Goal: Task Accomplishment & Management: Manage account settings

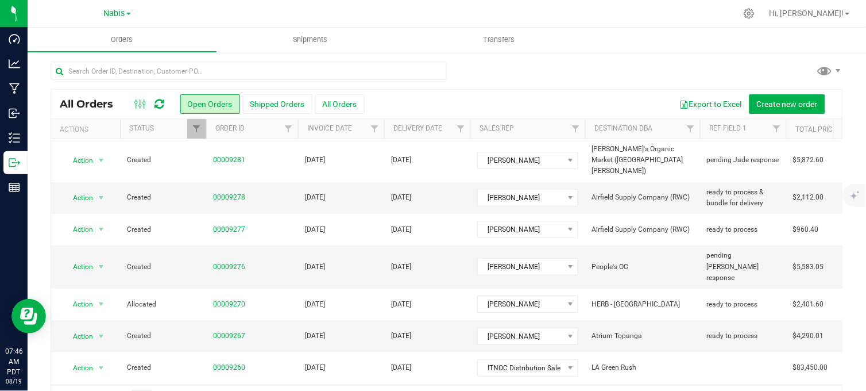
drag, startPoint x: 527, startPoint y: 72, endPoint x: 471, endPoint y: 88, distance: 58.1
click at [527, 72] on div at bounding box center [447, 76] width 793 height 26
click at [112, 19] on div "Nabis" at bounding box center [117, 13] width 27 height 14
click at [111, 10] on span "Nabis" at bounding box center [114, 14] width 21 height 10
click at [91, 36] on link "MSR Supply" at bounding box center [117, 41] width 168 height 16
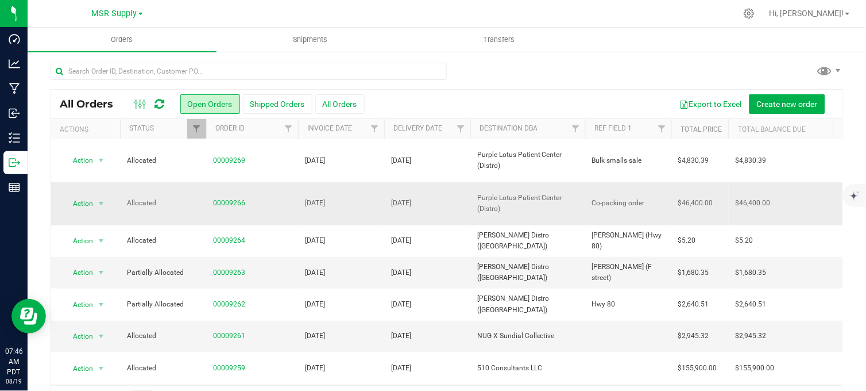
scroll to position [191, 0]
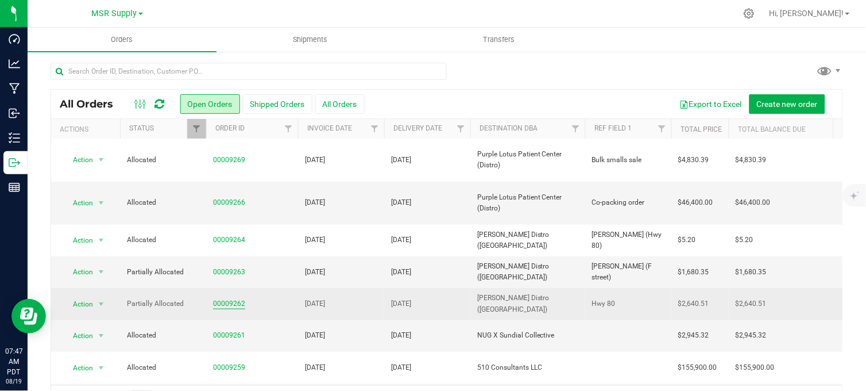
click at [230, 298] on link "00009262" at bounding box center [229, 303] width 32 height 11
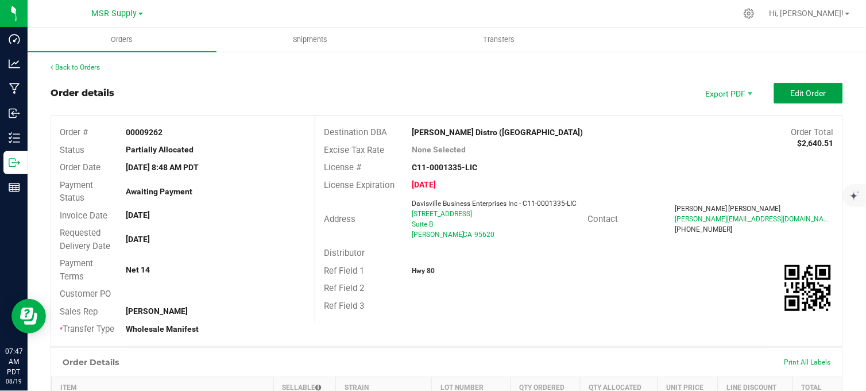
click at [818, 95] on button "Edit Order" at bounding box center [808, 93] width 69 height 21
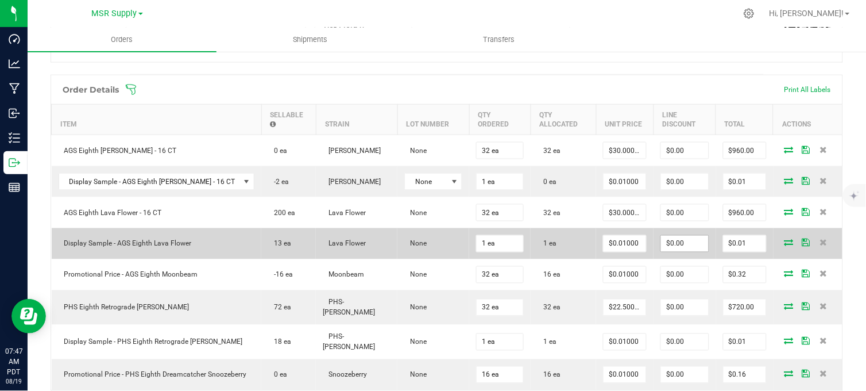
scroll to position [319, 0]
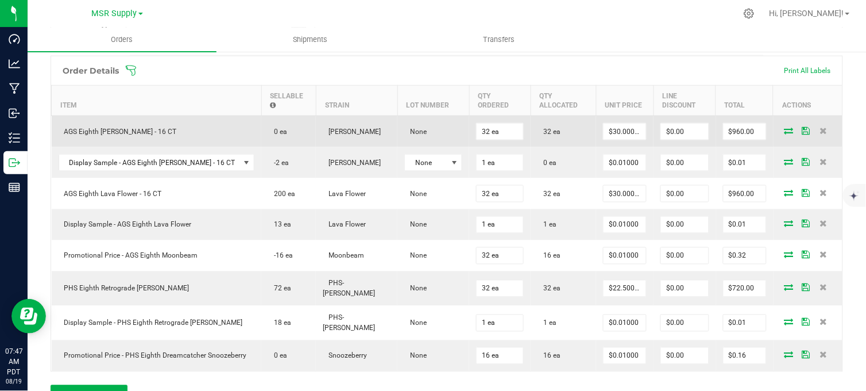
click at [785, 134] on icon at bounding box center [789, 130] width 9 height 7
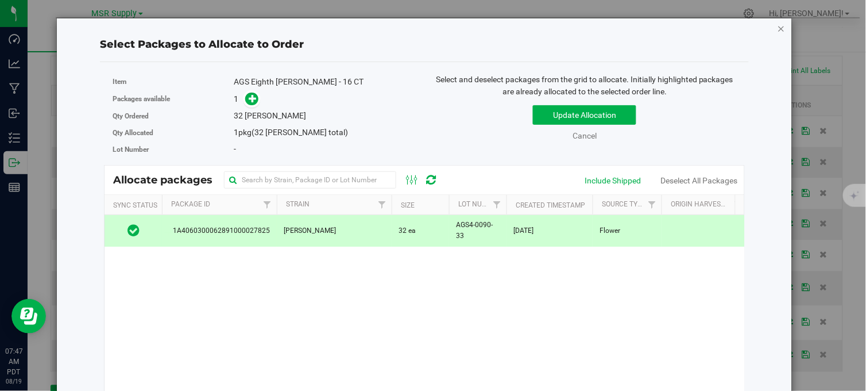
click at [778, 30] on icon "button" at bounding box center [782, 28] width 8 height 14
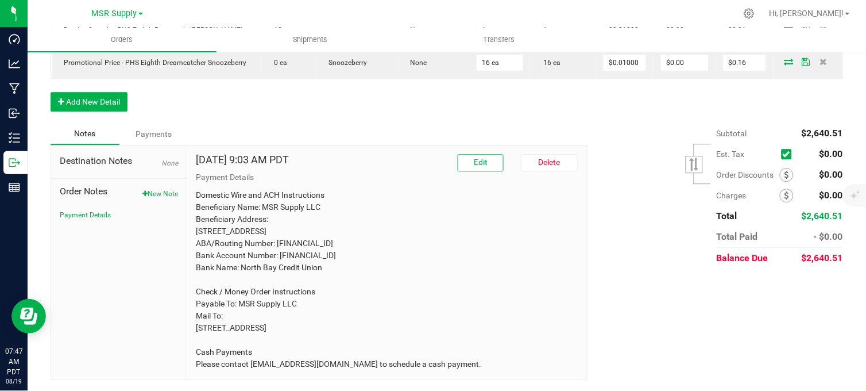
scroll to position [647, 0]
click at [156, 188] on button "New Note" at bounding box center [160, 193] width 36 height 10
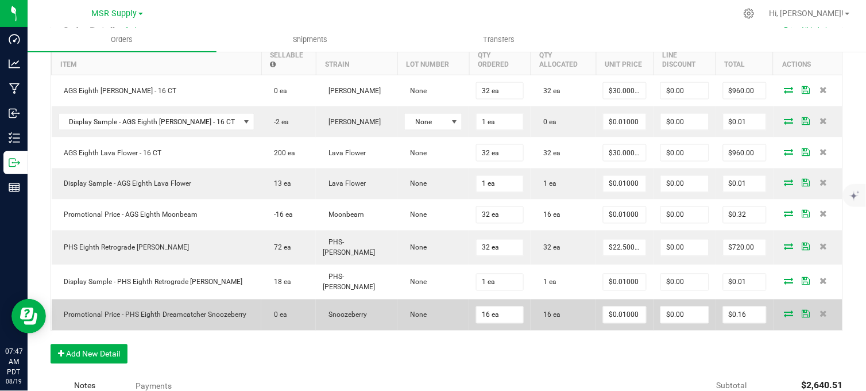
scroll to position [551, 0]
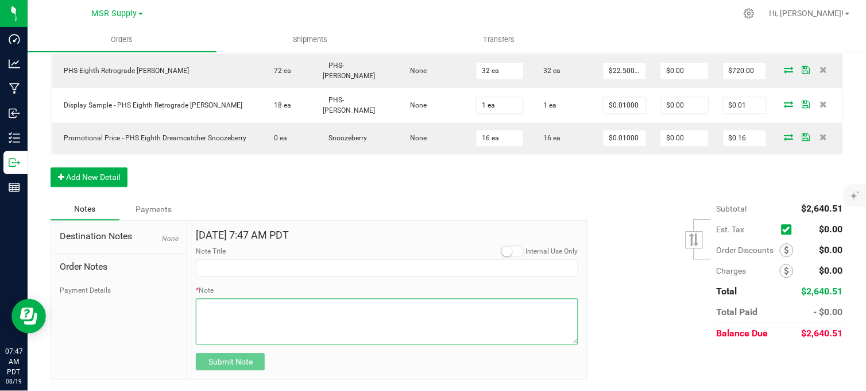
click at [231, 326] on textarea "* Note" at bounding box center [387, 321] width 383 height 46
type textarea "$30 Credited for missing [PERSON_NAME] display"
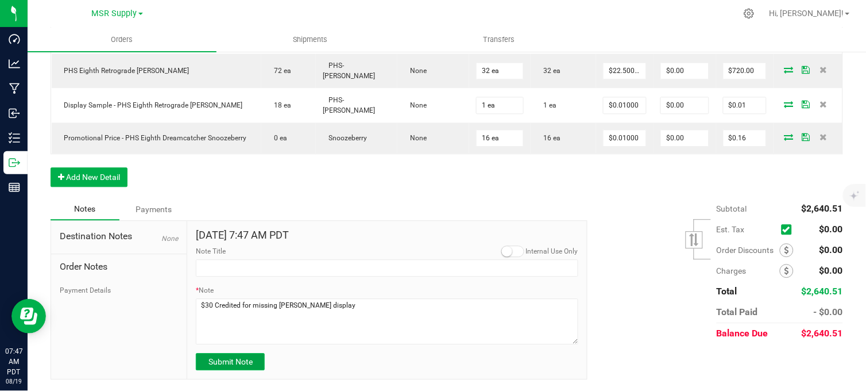
click at [229, 362] on span "Submit Note" at bounding box center [230, 361] width 44 height 9
type input "[DATE] 7:47 AM PDT"
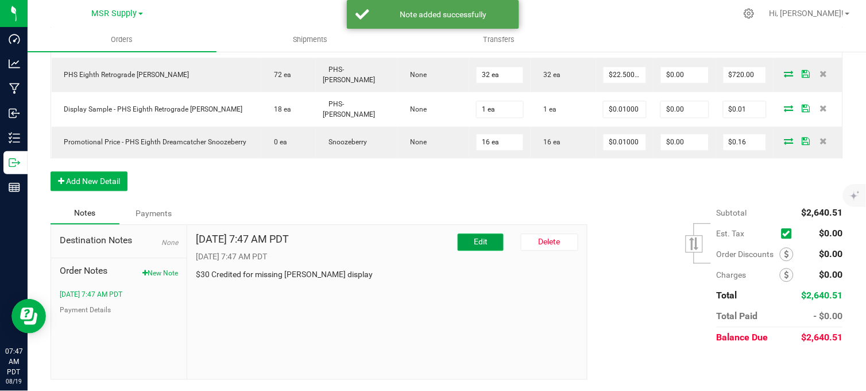
click at [474, 243] on span "Edit" at bounding box center [481, 241] width 14 height 9
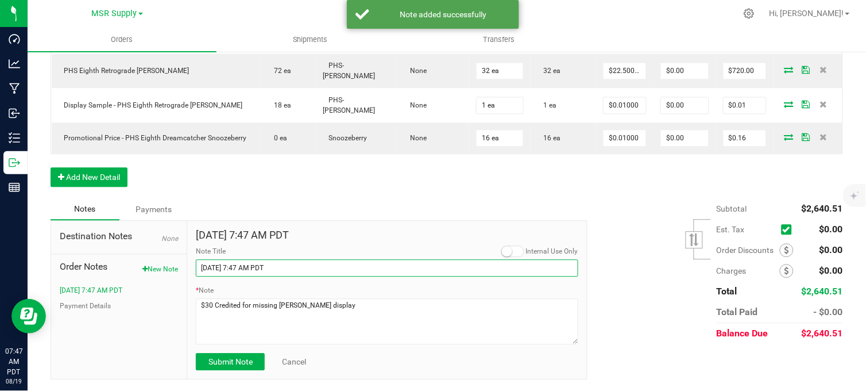
click at [284, 271] on input "[DATE] 7:47 AM PDT" at bounding box center [387, 267] width 383 height 17
click at [285, 271] on input "[DATE] 7:47 AM PDT" at bounding box center [387, 267] width 383 height 17
click at [285, 271] on input "Note Title" at bounding box center [387, 267] width 383 height 17
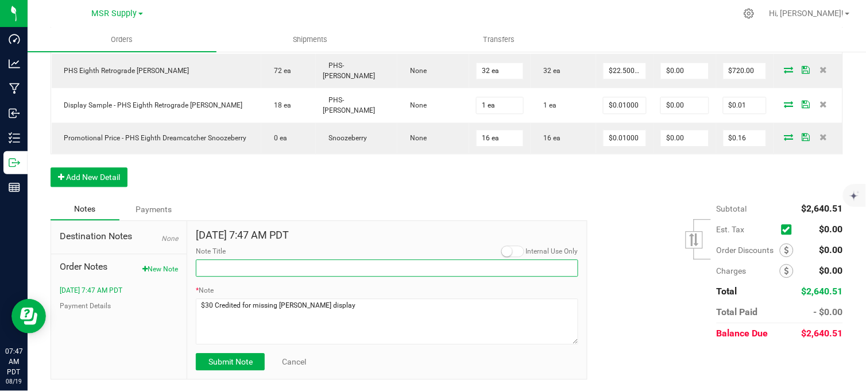
type input "Display credits"
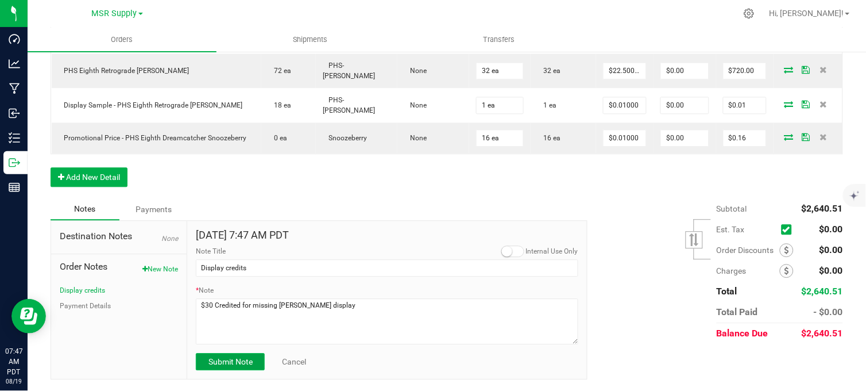
click at [234, 366] on span "Submit Note" at bounding box center [230, 361] width 44 height 9
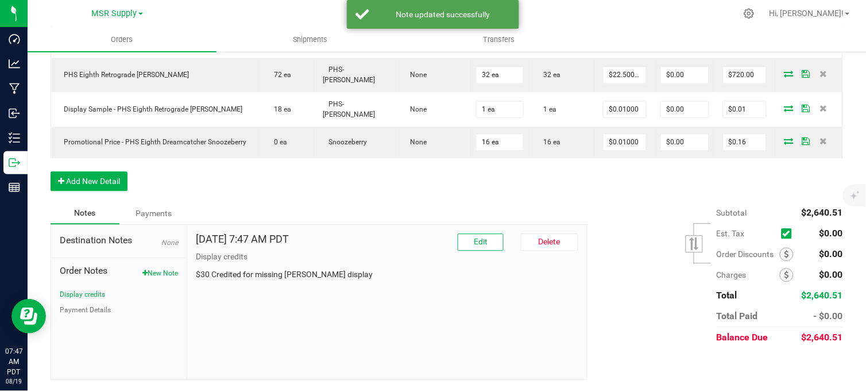
click at [768, 250] on span "Order Discounts" at bounding box center [748, 253] width 63 height 9
click at [780, 255] on span at bounding box center [787, 254] width 14 height 14
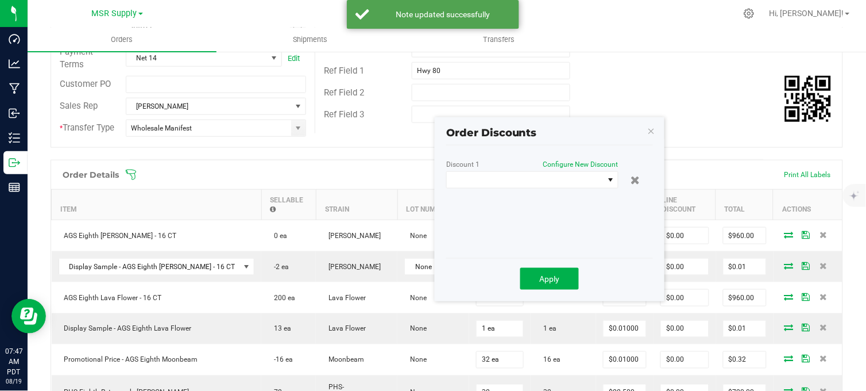
scroll to position [161, 0]
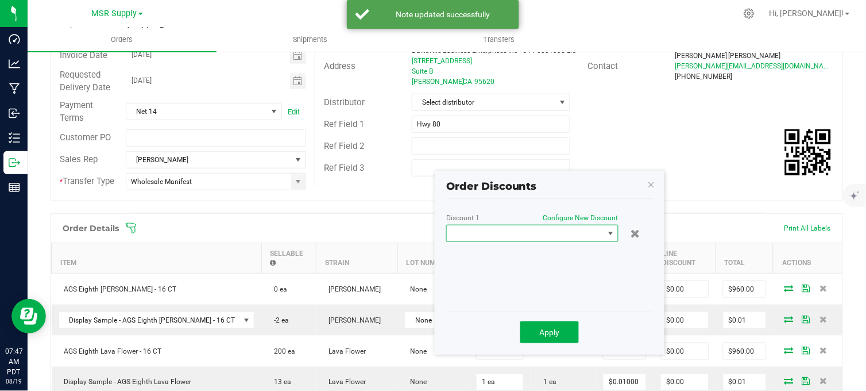
click at [573, 234] on span at bounding box center [525, 233] width 157 height 16
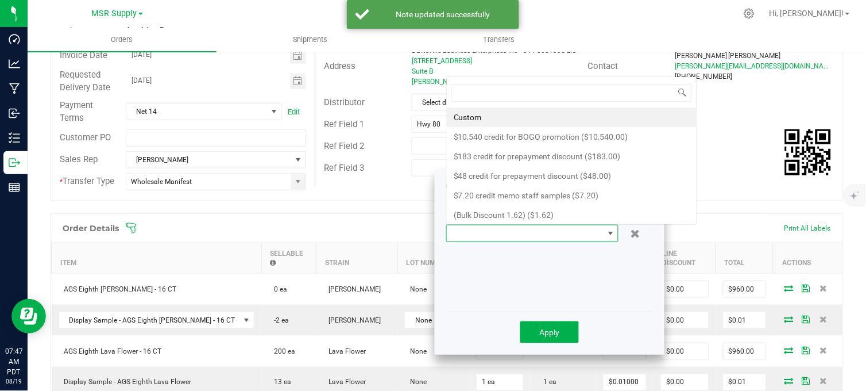
scroll to position [17, 172]
click at [573, 233] on span at bounding box center [525, 233] width 157 height 16
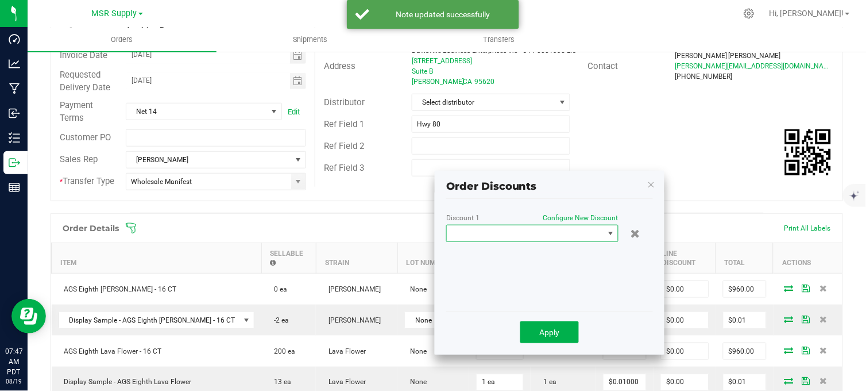
click at [573, 233] on span at bounding box center [525, 233] width 157 height 16
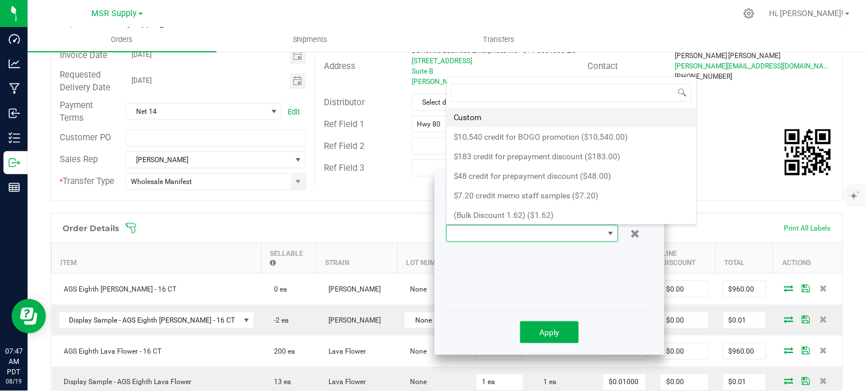
click at [480, 119] on li "Custom" at bounding box center [572, 117] width 250 height 20
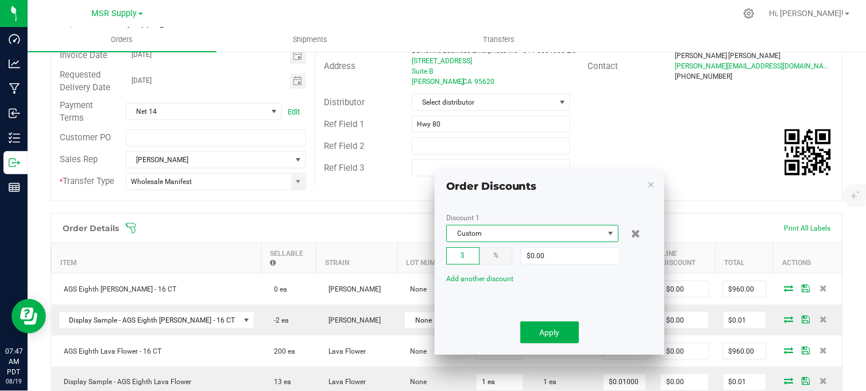
click at [552, 268] on div "Discount 1 Custom $ % $0.00 Add another discount" at bounding box center [549, 260] width 207 height 92
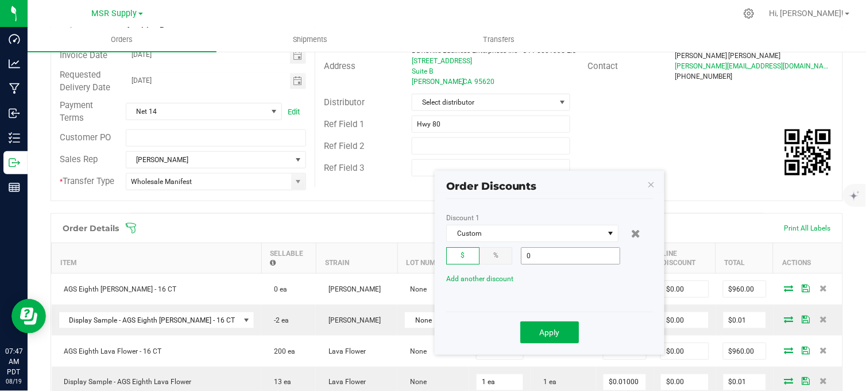
click at [552, 251] on input "0" at bounding box center [571, 256] width 98 height 16
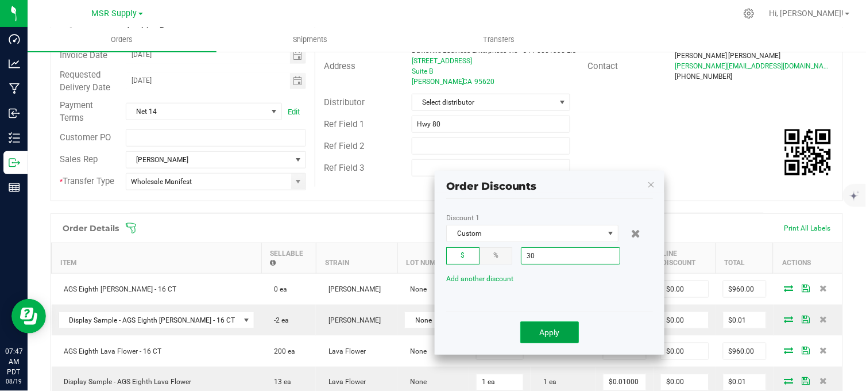
type input "$30.00"
click at [536, 332] on button "Apply" at bounding box center [549, 332] width 59 height 22
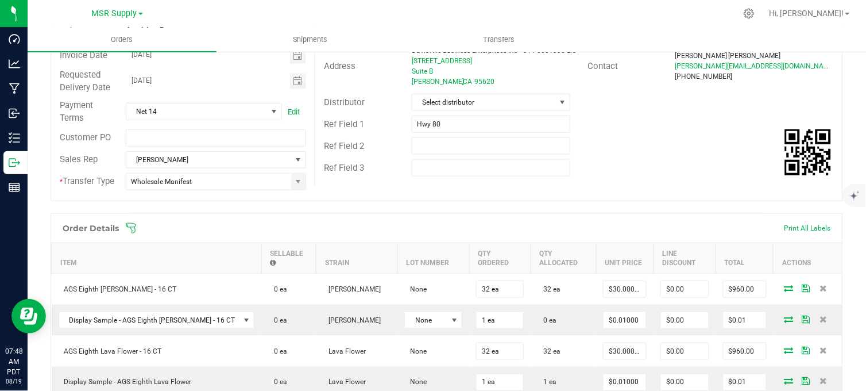
click at [632, 161] on div "Ref Field 3" at bounding box center [578, 168] width 527 height 22
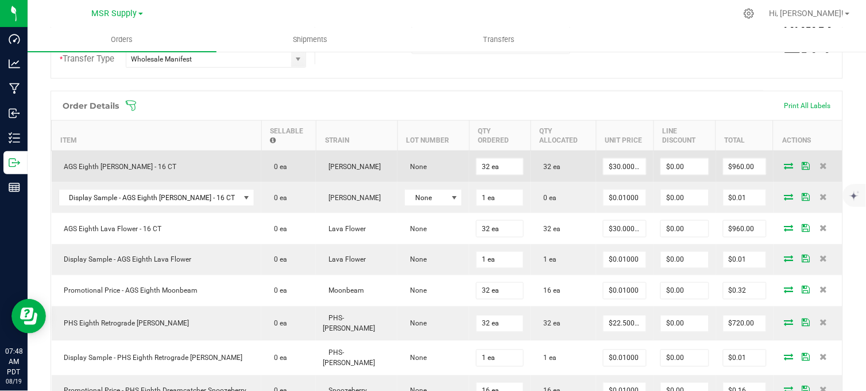
scroll to position [289, 0]
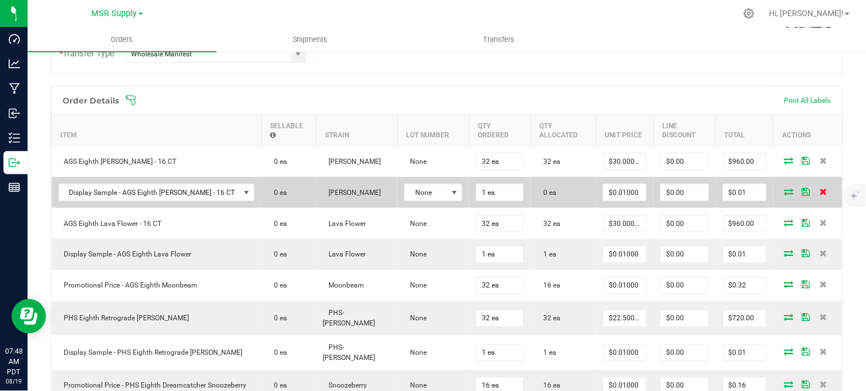
click at [820, 195] on icon at bounding box center [823, 191] width 7 height 7
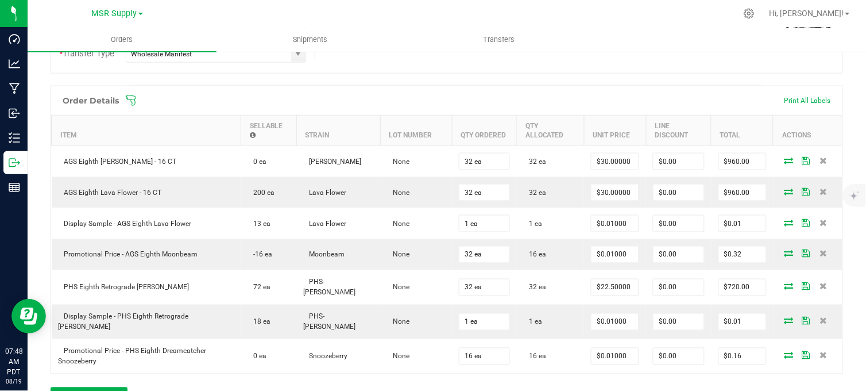
scroll to position [0, 0]
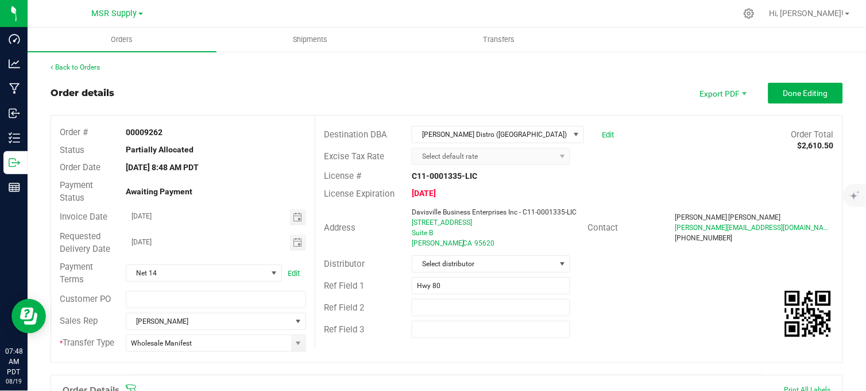
click at [283, 106] on outbound-order-header "Order details Export PDF Done Editing Order # 00009262 Status Partially Allocat…" at bounding box center [447, 228] width 793 height 291
click at [799, 94] on span "Done Editing" at bounding box center [805, 92] width 45 height 9
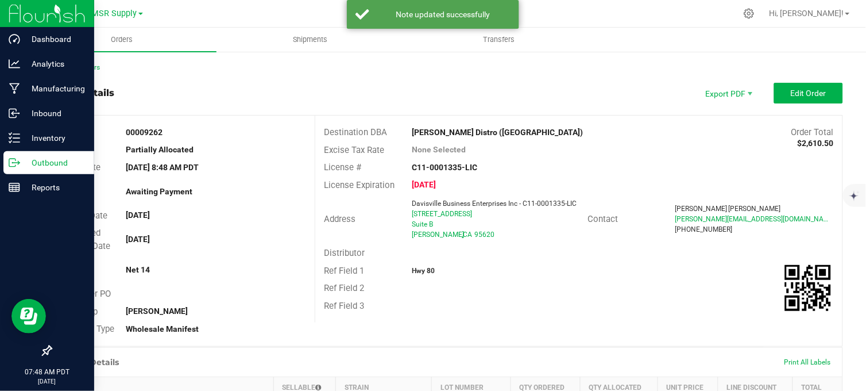
click at [16, 161] on icon at bounding box center [14, 162] width 11 height 11
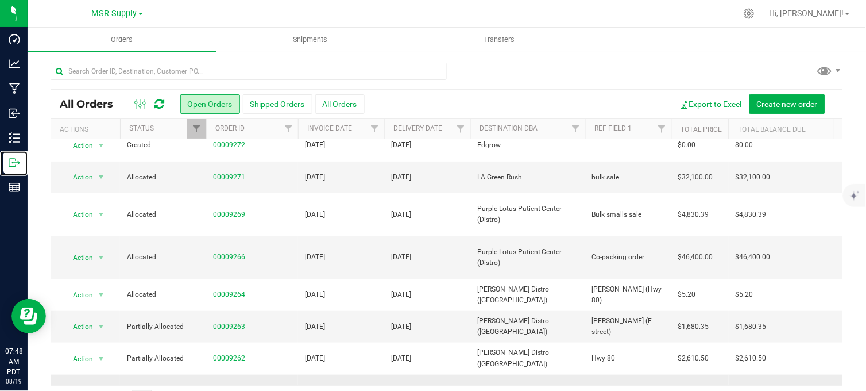
scroll to position [255, 0]
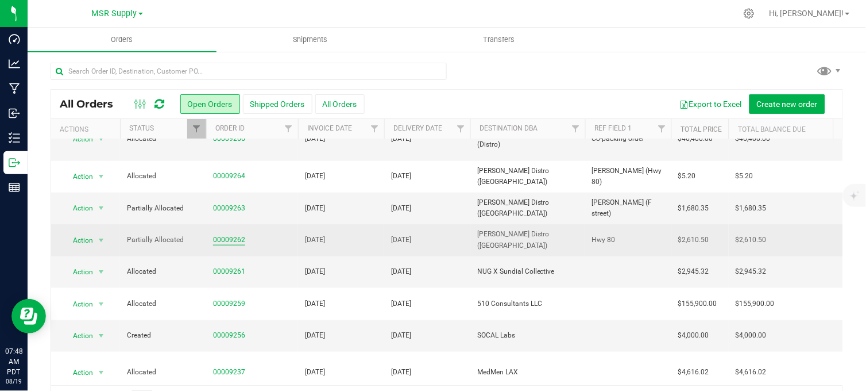
click at [222, 234] on link "00009262" at bounding box center [229, 239] width 32 height 11
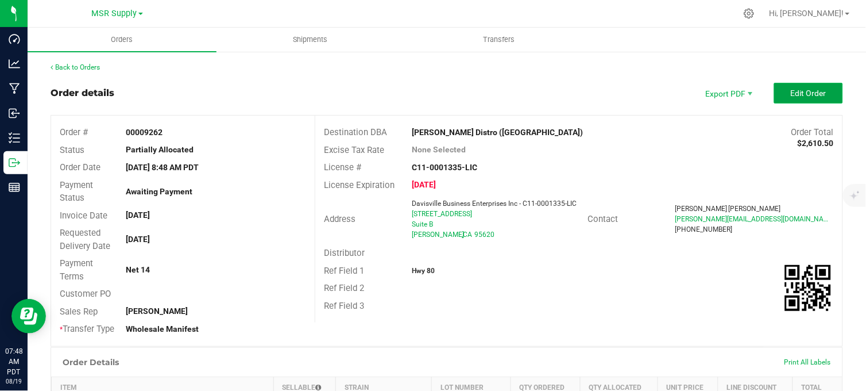
click at [779, 95] on button "Edit Order" at bounding box center [808, 93] width 69 height 21
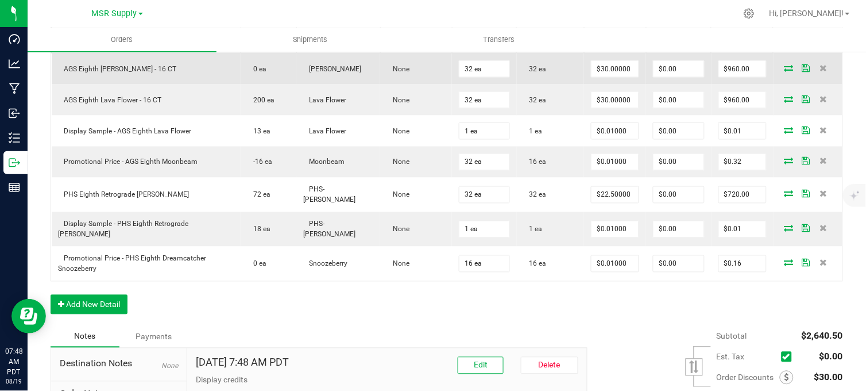
scroll to position [383, 0]
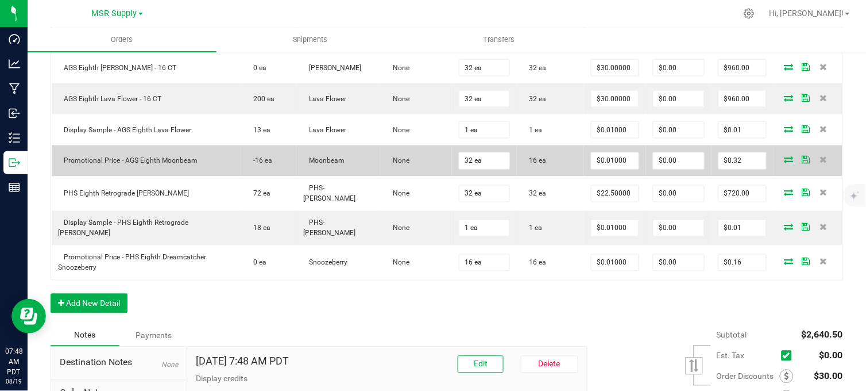
click at [785, 163] on icon at bounding box center [789, 159] width 9 height 7
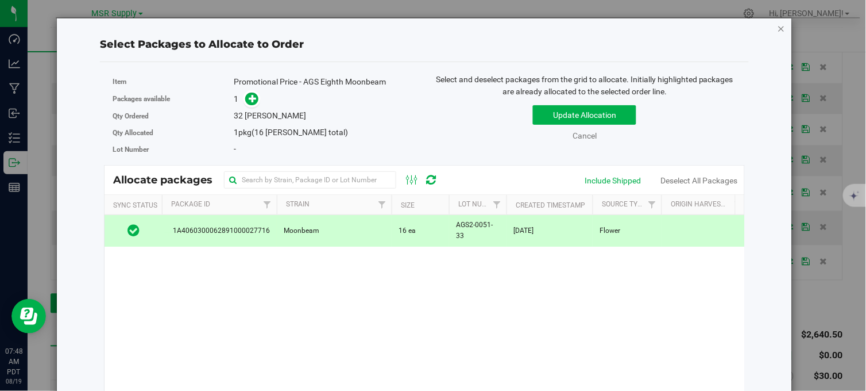
click at [778, 25] on icon "button" at bounding box center [782, 28] width 8 height 14
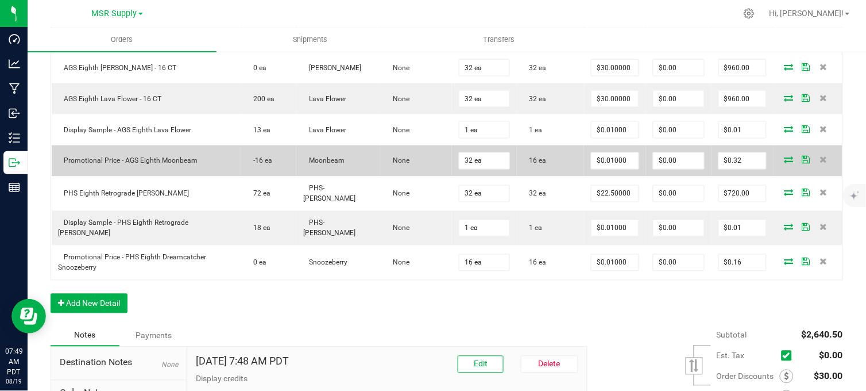
click at [785, 163] on icon at bounding box center [789, 159] width 9 height 7
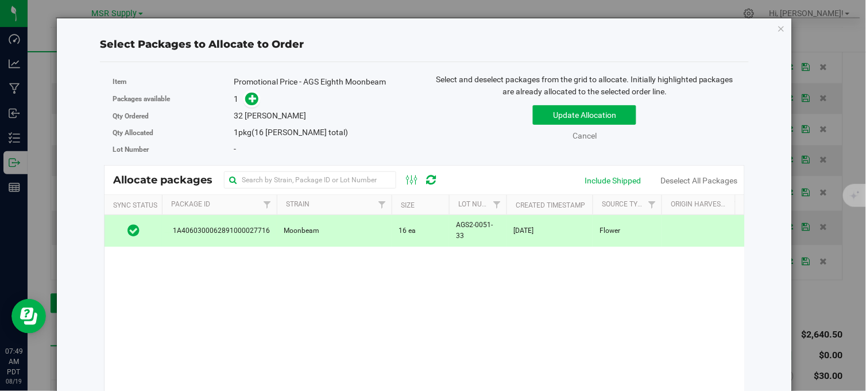
drag, startPoint x: 374, startPoint y: 230, endPoint x: 473, endPoint y: 176, distance: 112.6
click at [375, 230] on td "Moonbeam" at bounding box center [334, 230] width 115 height 31
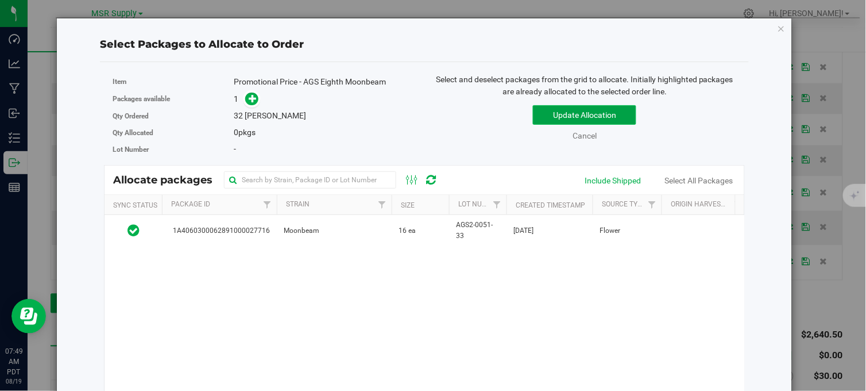
click at [563, 114] on button "Update Allocation" at bounding box center [584, 115] width 103 height 20
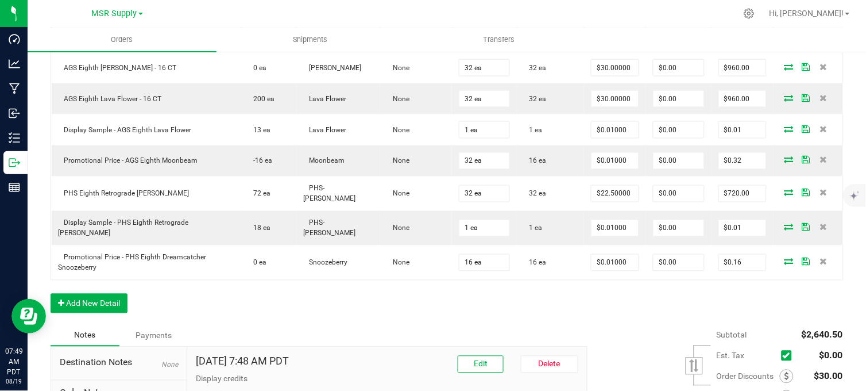
click at [461, 312] on div "Orders Shipments Transfers Back to Orders Order details Export PDF Done Editing…" at bounding box center [447, 209] width 839 height 363
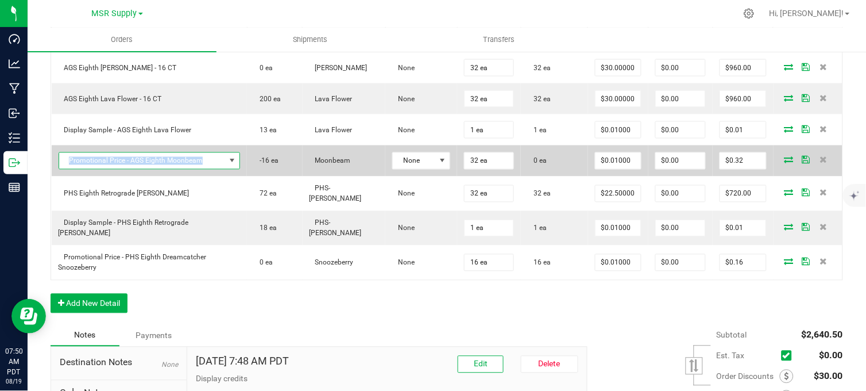
copy span "Promotional Price - AGS Eighth Moonbeam"
drag, startPoint x: 199, startPoint y: 170, endPoint x: 65, endPoint y: 175, distance: 133.9
click at [64, 169] on span "Promotional Price - AGS Eighth Moonbeam" at bounding box center [142, 161] width 167 height 16
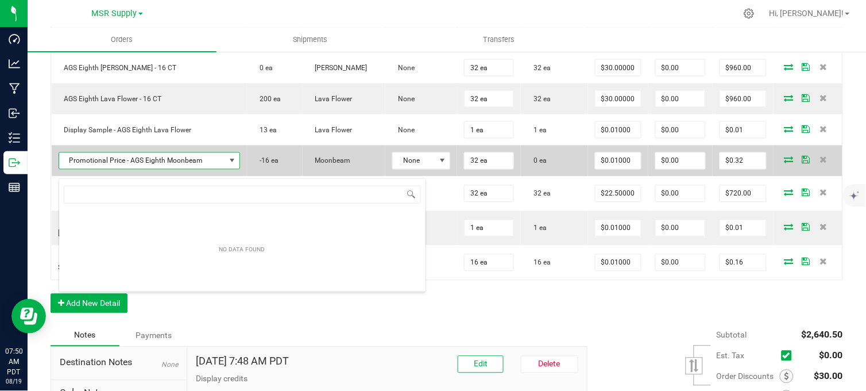
scroll to position [17, 179]
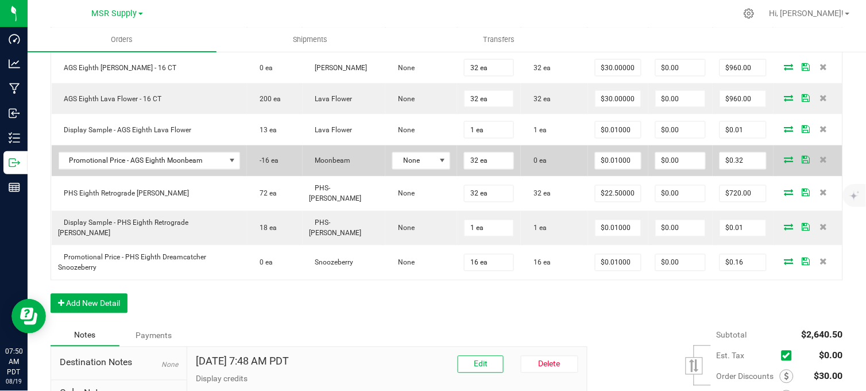
click at [781, 163] on span at bounding box center [789, 159] width 17 height 7
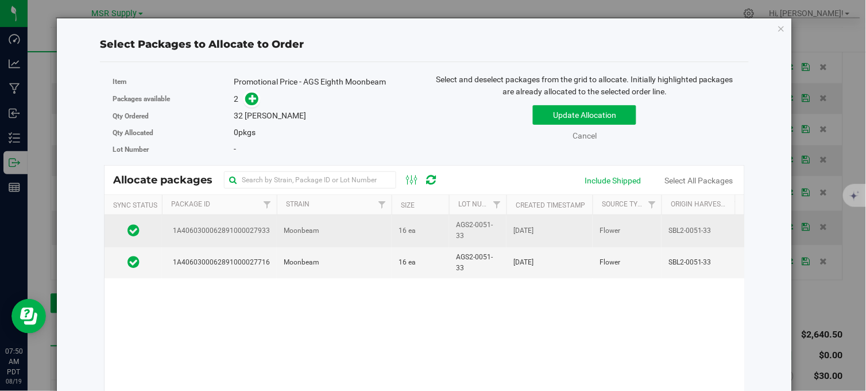
drag, startPoint x: 389, startPoint y: 263, endPoint x: 387, endPoint y: 226, distance: 36.8
click at [389, 261] on td "Moonbeam" at bounding box center [334, 262] width 115 height 31
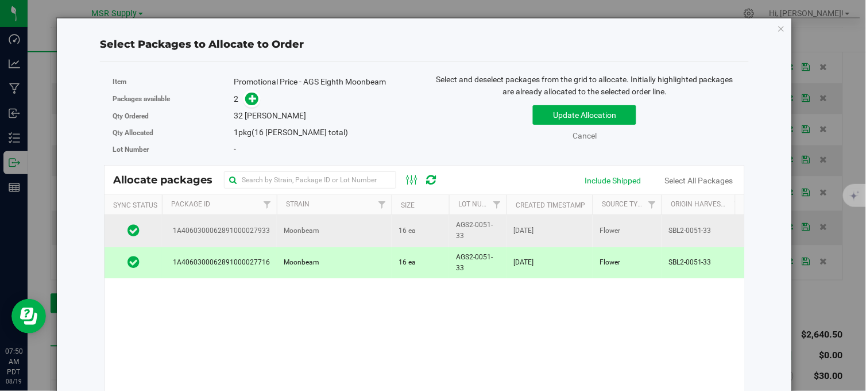
drag, startPoint x: 387, startPoint y: 226, endPoint x: 375, endPoint y: 222, distance: 12.2
click at [386, 226] on td "Moonbeam" at bounding box center [334, 231] width 115 height 32
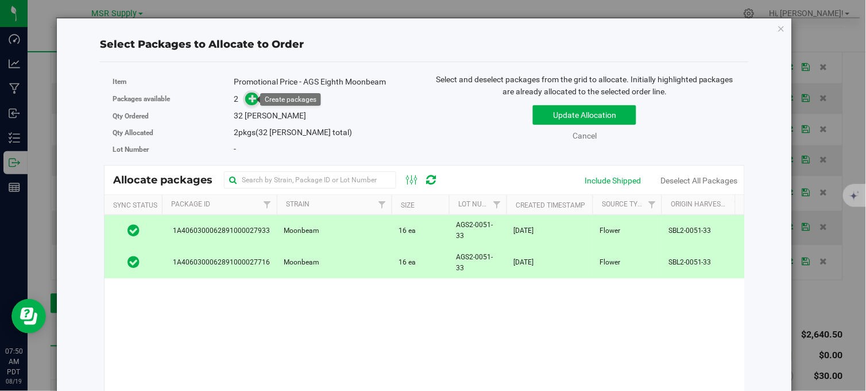
click at [245, 98] on span at bounding box center [252, 99] width 14 height 14
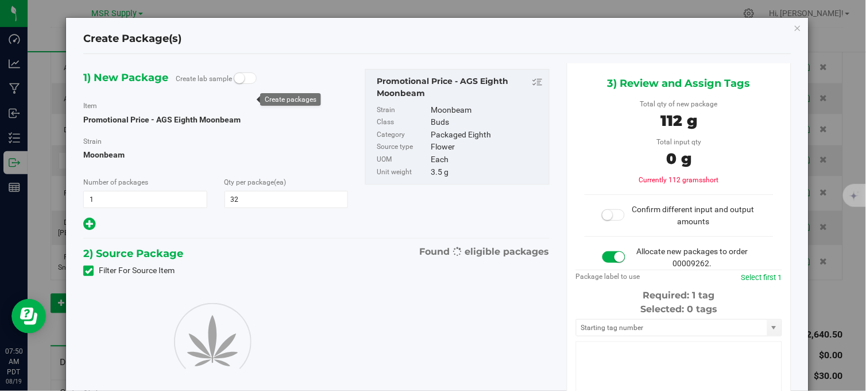
type input "32"
click at [794, 26] on icon "button" at bounding box center [798, 28] width 8 height 14
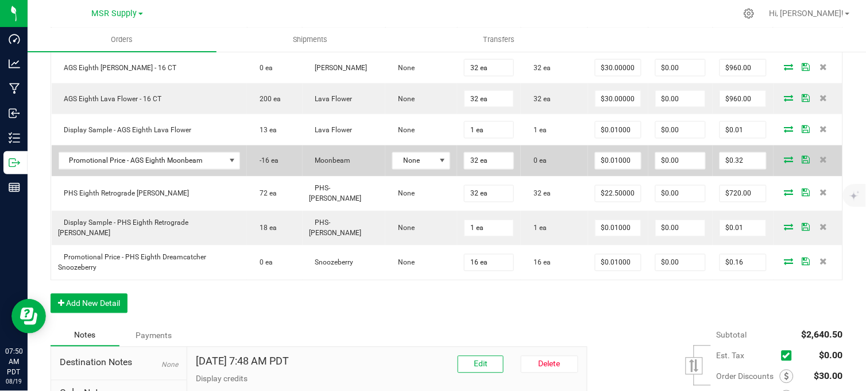
click at [785, 163] on icon at bounding box center [789, 159] width 9 height 7
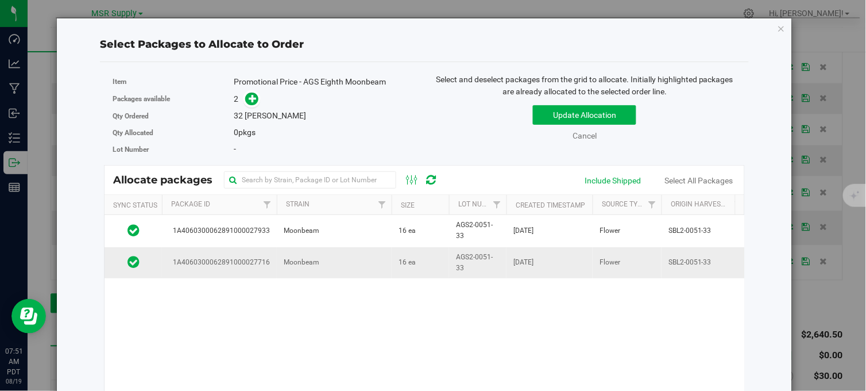
click at [373, 257] on td "Moonbeam" at bounding box center [334, 262] width 115 height 31
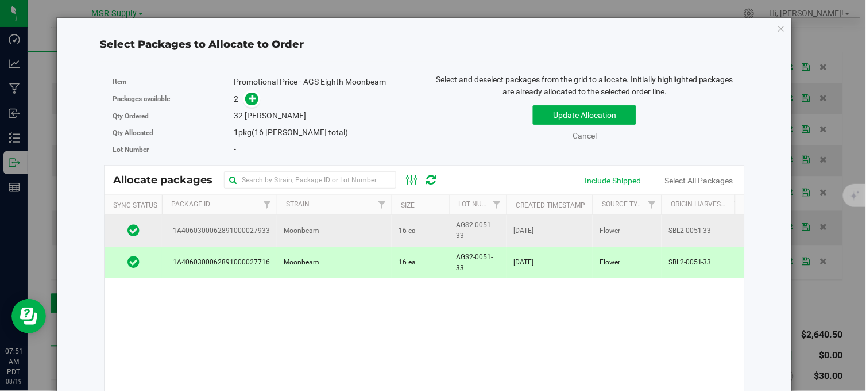
drag, startPoint x: 373, startPoint y: 235, endPoint x: 360, endPoint y: 230, distance: 14.2
click at [373, 234] on td "Moonbeam" at bounding box center [334, 231] width 115 height 32
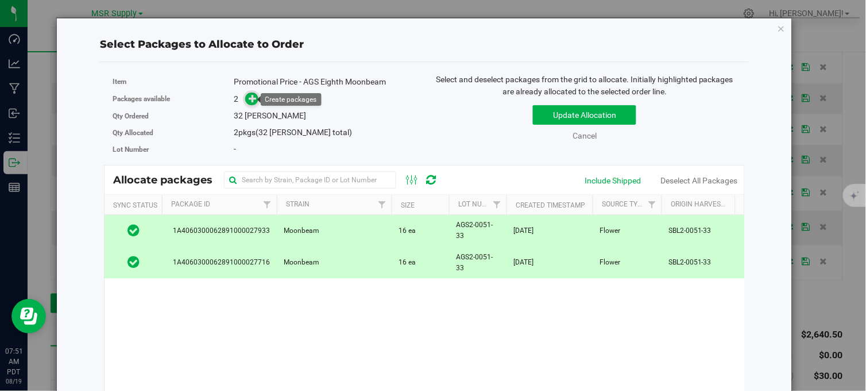
click at [250, 99] on icon at bounding box center [253, 98] width 8 height 8
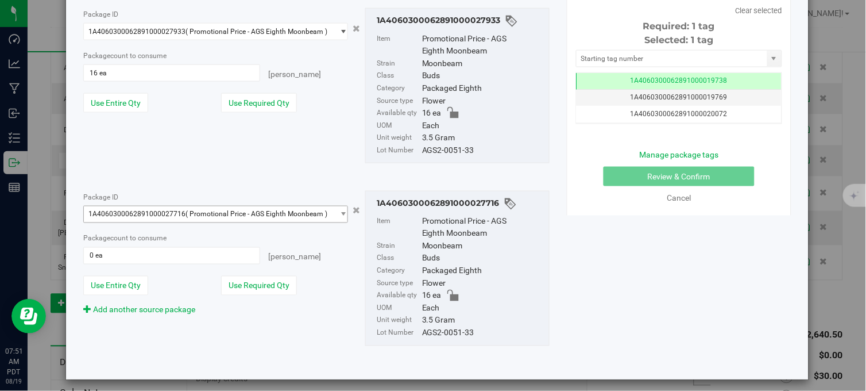
scroll to position [288, 0]
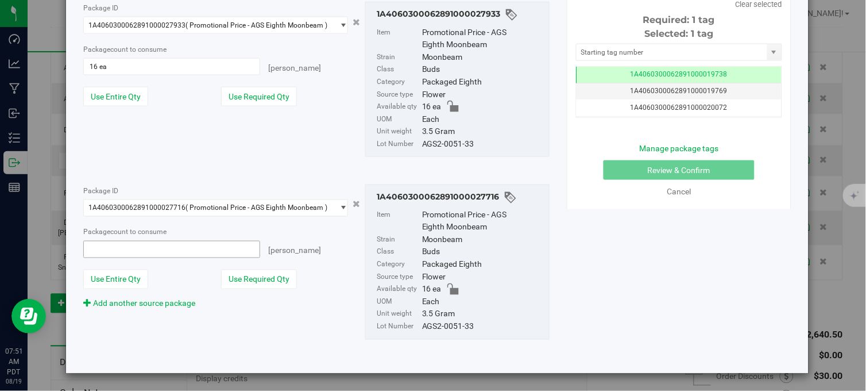
click at [129, 256] on span at bounding box center [171, 249] width 176 height 17
type input "16"
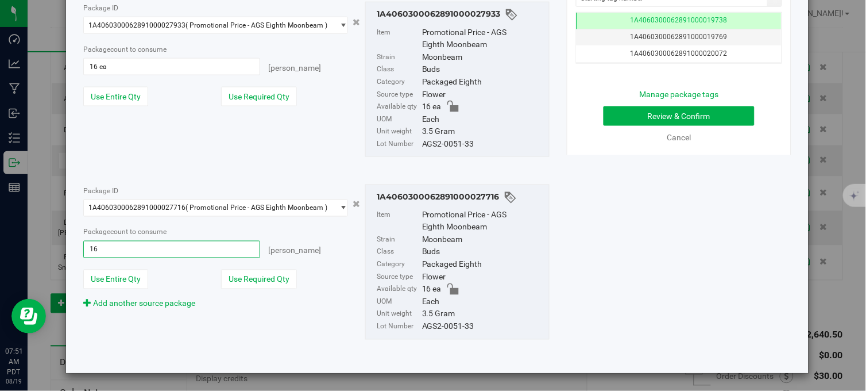
type input "16 ea"
click at [205, 315] on div "Package ID 1A4060300062891000027716 ( Promotional Price - AGS Eighth Moonbeam )…" at bounding box center [317, 261] width 484 height 173
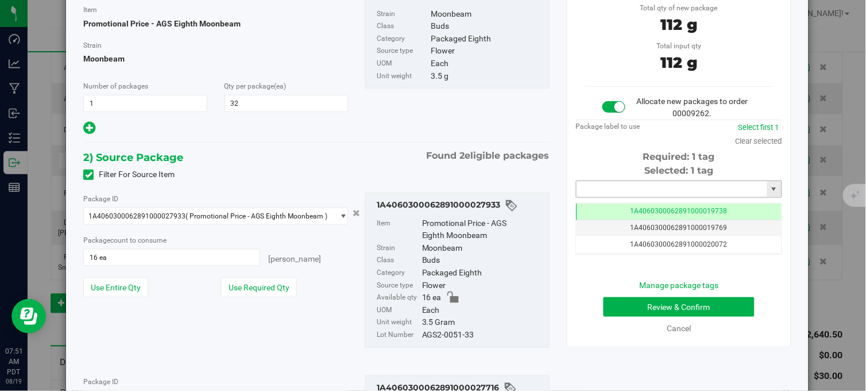
click at [582, 184] on input "text" at bounding box center [672, 189] width 191 height 16
click at [658, 205] on li "1A4060300062891000027934" at bounding box center [672, 208] width 202 height 17
type input "1A4060300062891000027934"
click at [635, 301] on button "Review & Confirm" at bounding box center [679, 307] width 151 height 20
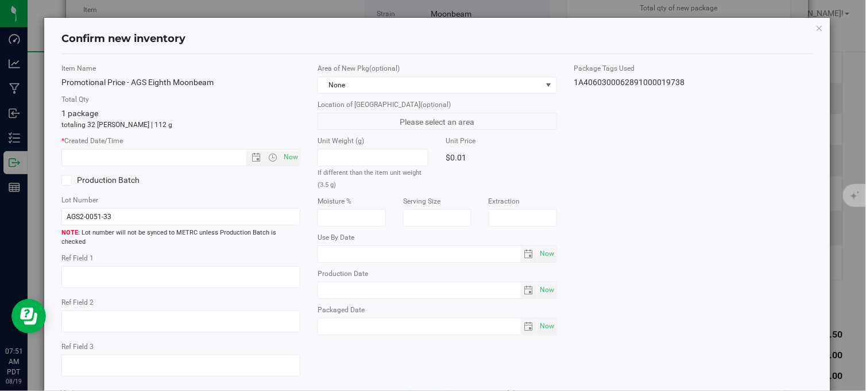
drag, startPoint x: 811, startPoint y: 26, endPoint x: 805, endPoint y: 38, distance: 12.8
click at [816, 27] on icon "button" at bounding box center [820, 28] width 8 height 14
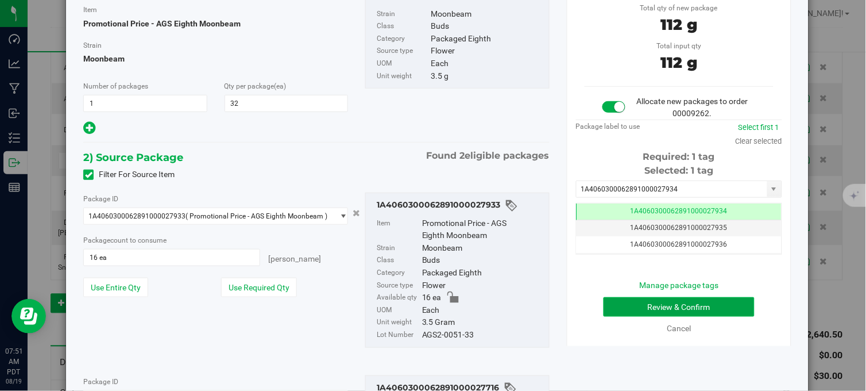
click at [659, 302] on button "Review & Confirm" at bounding box center [679, 307] width 151 height 20
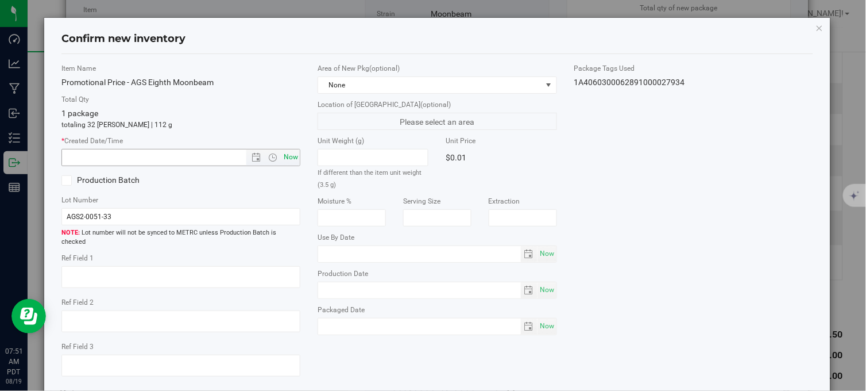
click at [281, 161] on span "Now" at bounding box center [291, 157] width 20 height 17
type input "[DATE] 7:51 AM"
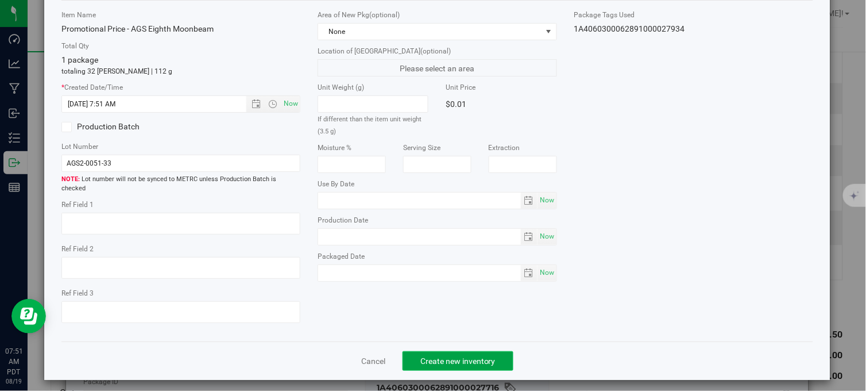
click at [433, 356] on span "Create new inventory" at bounding box center [457, 360] width 75 height 9
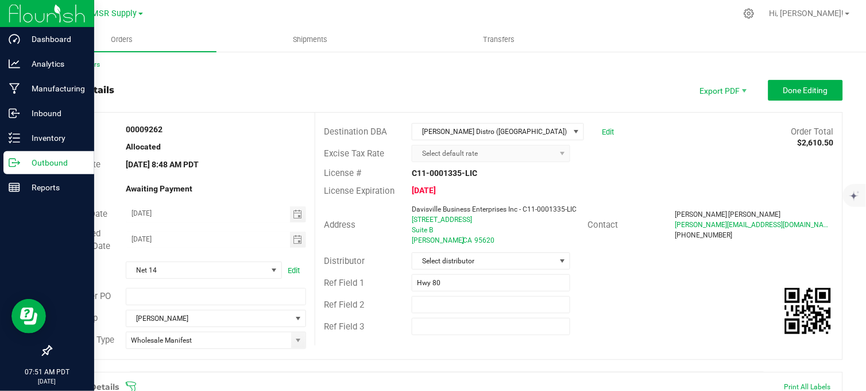
click at [14, 161] on icon at bounding box center [14, 162] width 11 height 11
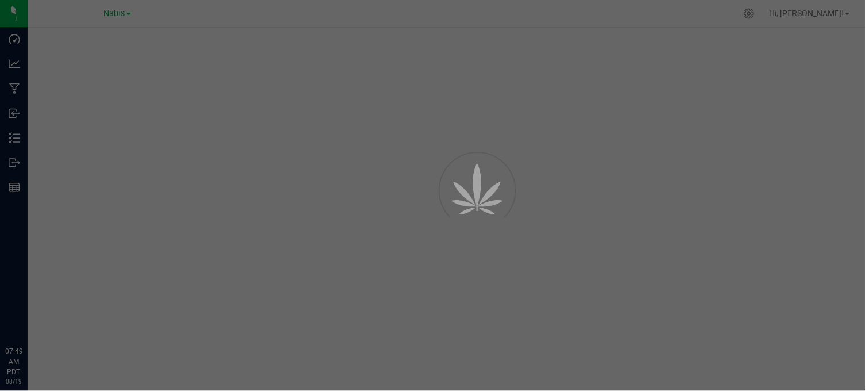
click at [115, 13] on div at bounding box center [433, 195] width 866 height 391
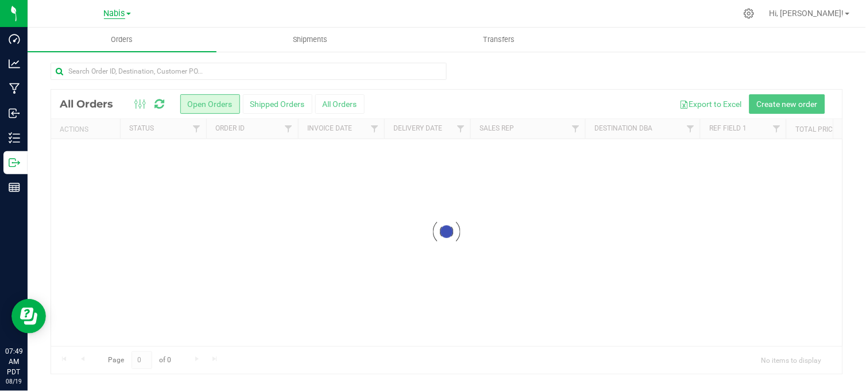
click at [109, 12] on span "Nabis" at bounding box center [114, 14] width 21 height 10
click at [59, 33] on link "MSR Supply" at bounding box center [117, 41] width 168 height 16
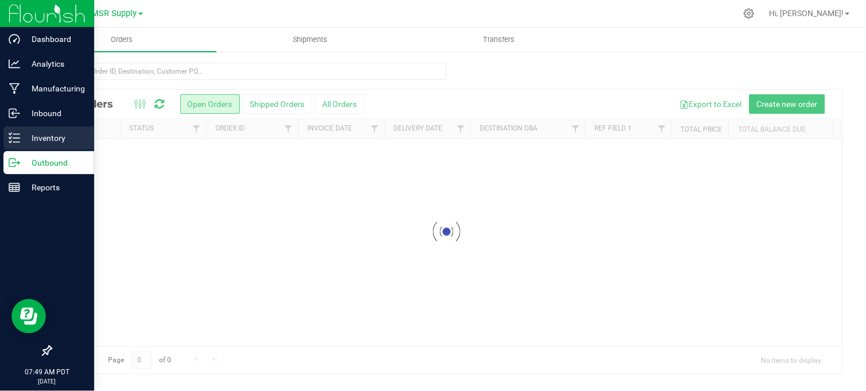
click at [37, 135] on p "Inventory" at bounding box center [54, 138] width 69 height 14
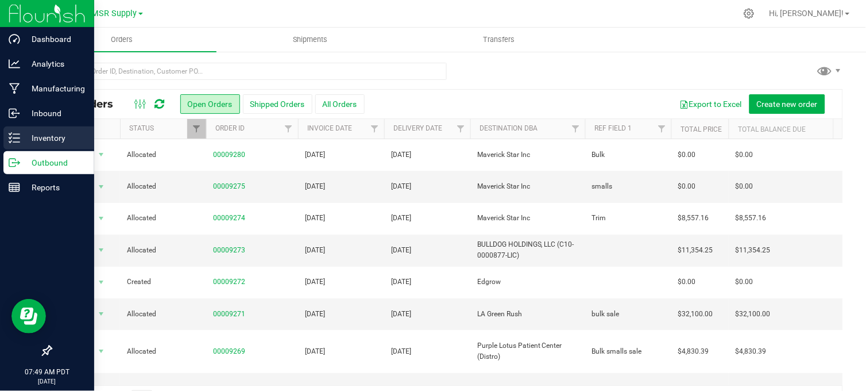
drag, startPoint x: 26, startPoint y: 137, endPoint x: 43, endPoint y: 140, distance: 17.5
click at [26, 137] on p "Inventory" at bounding box center [54, 138] width 69 height 14
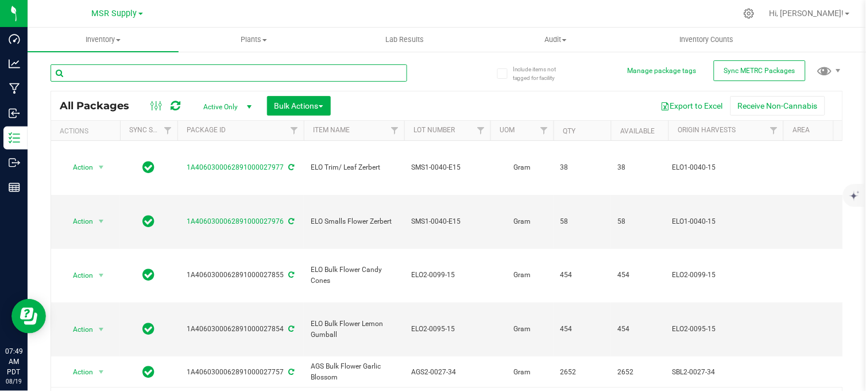
click at [234, 69] on input "text" at bounding box center [229, 72] width 357 height 17
type input "ags eighth moonbeam"
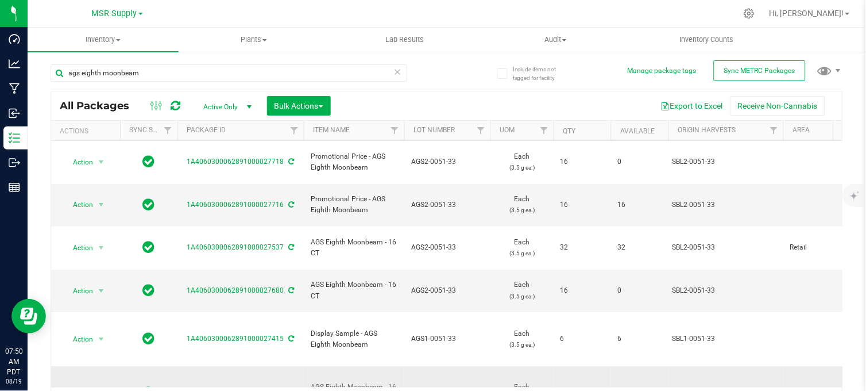
click at [90, 385] on span "Action" at bounding box center [78, 393] width 31 height 16
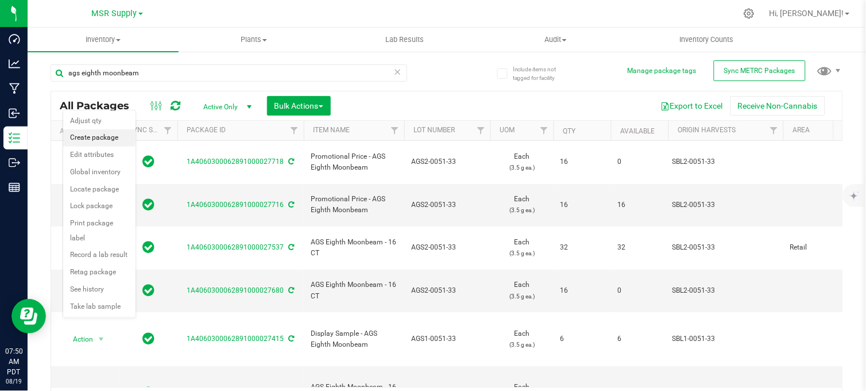
click at [92, 142] on li "Create package" at bounding box center [99, 137] width 72 height 17
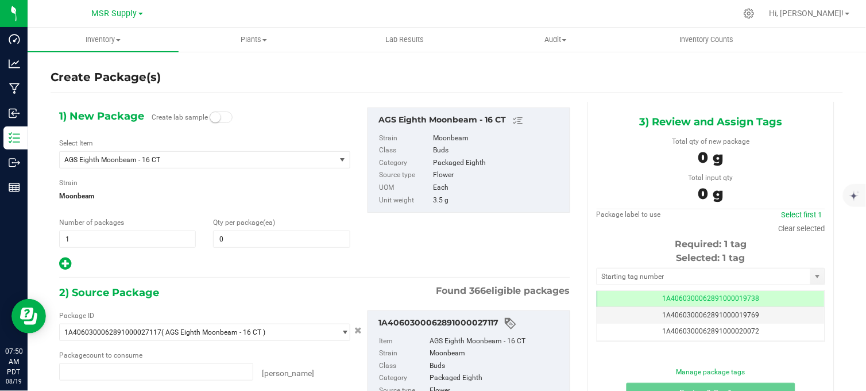
type input "0 ea"
click at [176, 159] on span "AGS Eighth Moonbeam - 16 CT" at bounding box center [192, 160] width 256 height 8
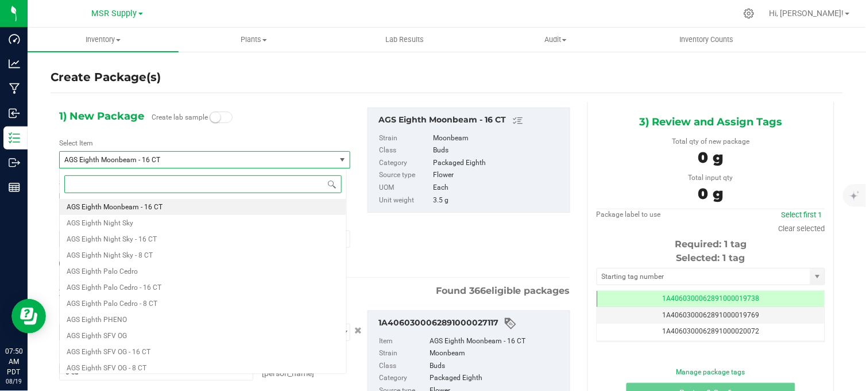
paste input "Promotional Price - AGS Eighth Moonbeam"
type input "Promotional Price - AGS Eighth Moonbeam"
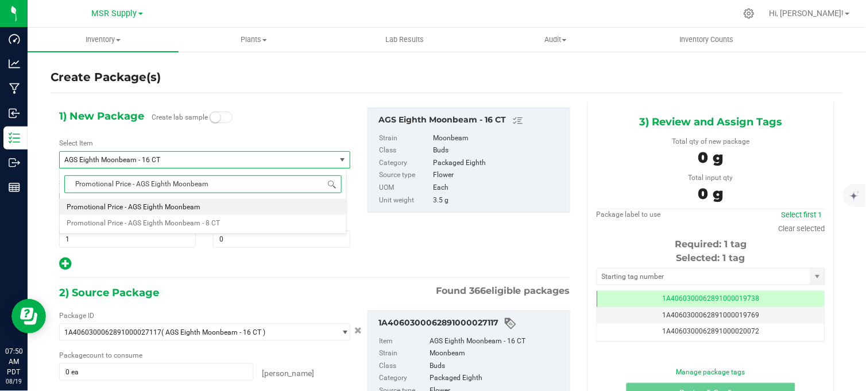
click at [218, 206] on li "Promotional Price - AGS Eighth Moonbeam" at bounding box center [203, 207] width 287 height 16
type input "0"
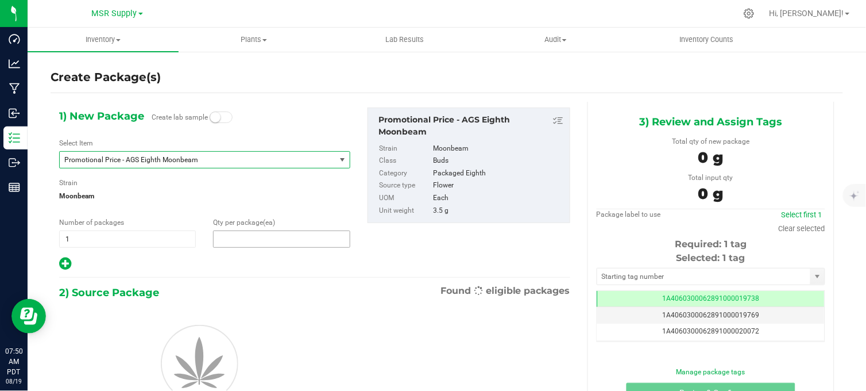
click at [234, 244] on span at bounding box center [281, 238] width 137 height 17
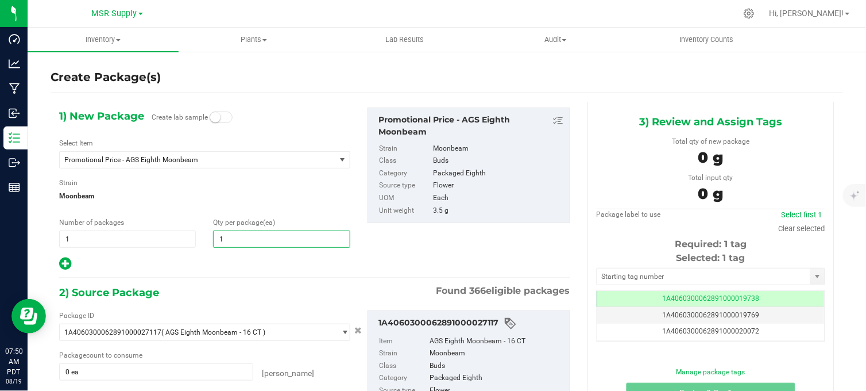
type input "16"
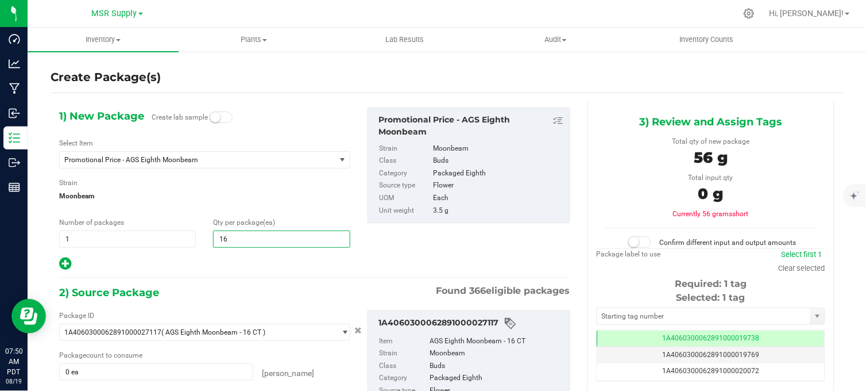
type input "16"
click at [219, 257] on div at bounding box center [204, 263] width 291 height 15
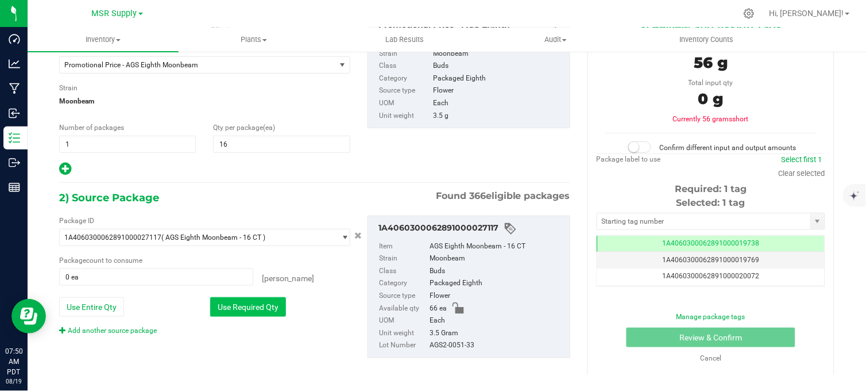
click at [229, 310] on button "Use Required Qty" at bounding box center [248, 307] width 76 height 20
type input "16 ea"
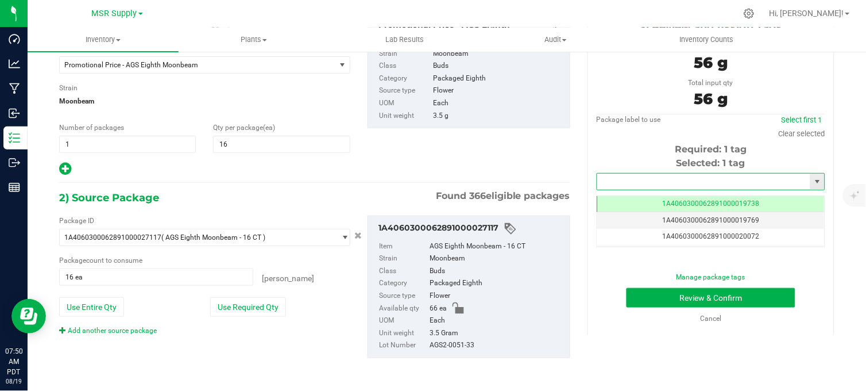
click at [650, 187] on input "text" at bounding box center [703, 181] width 213 height 16
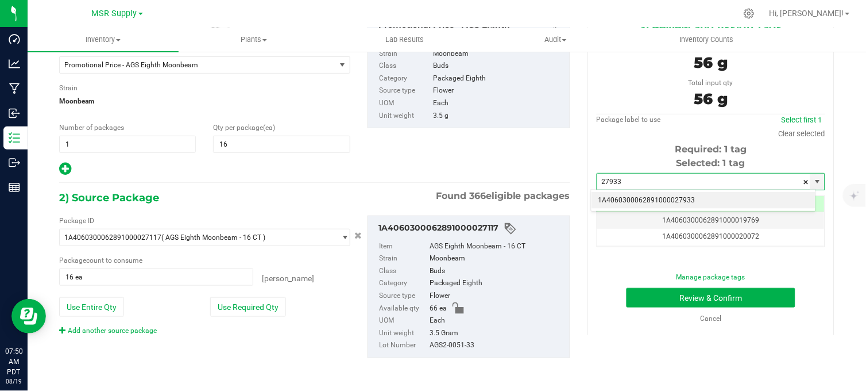
click at [662, 195] on li "1A4060300062891000027933" at bounding box center [704, 200] width 225 height 17
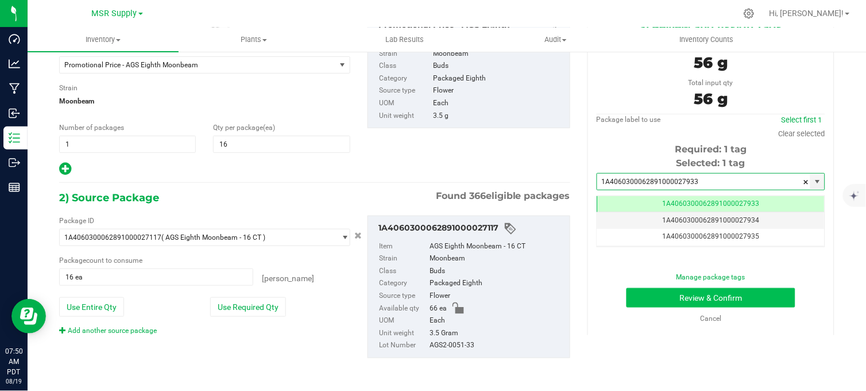
type input "1A4060300062891000027933"
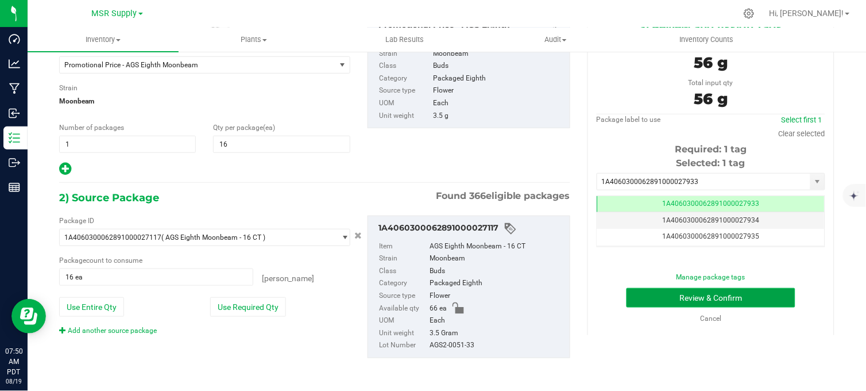
click at [662, 295] on button "Review & Confirm" at bounding box center [711, 298] width 169 height 20
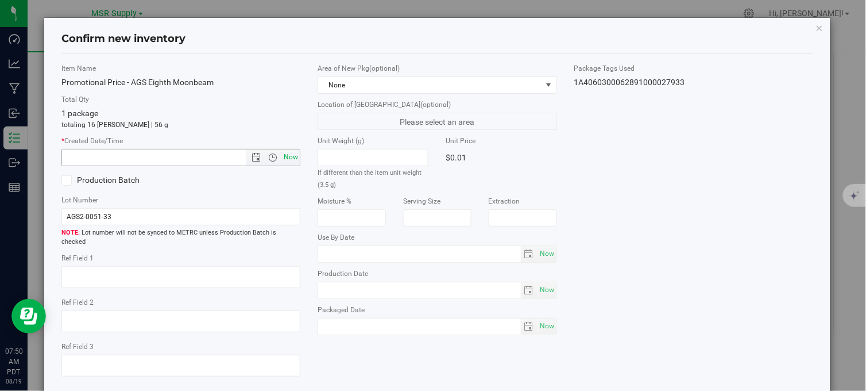
click at [289, 156] on span "Now" at bounding box center [291, 157] width 20 height 17
type input "8/19/2025 7:50 AM"
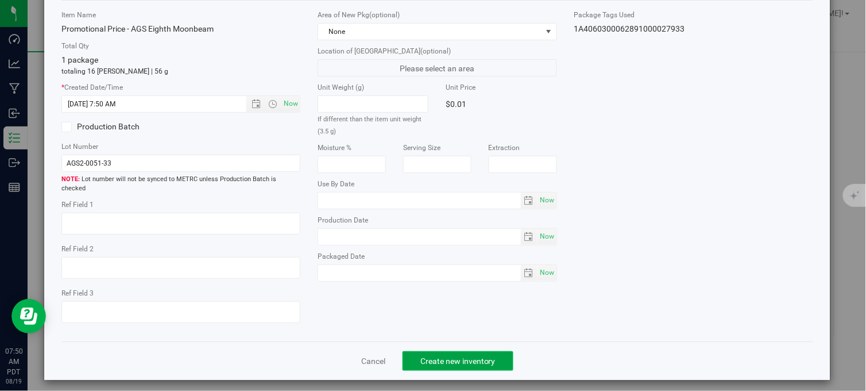
click at [489, 351] on button "Create new inventory" at bounding box center [458, 361] width 111 height 20
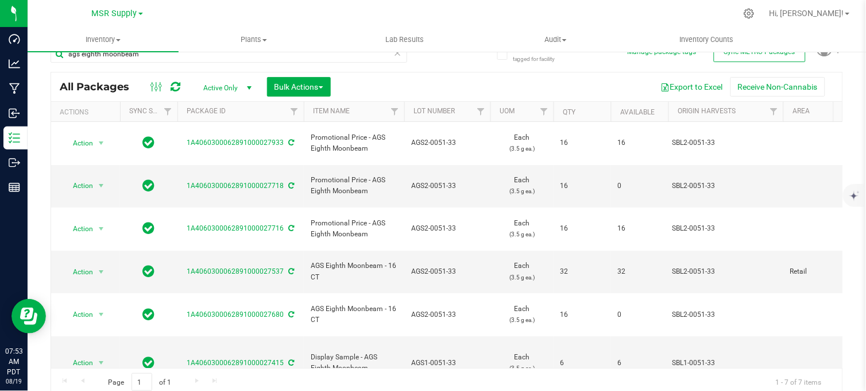
scroll to position [24, 0]
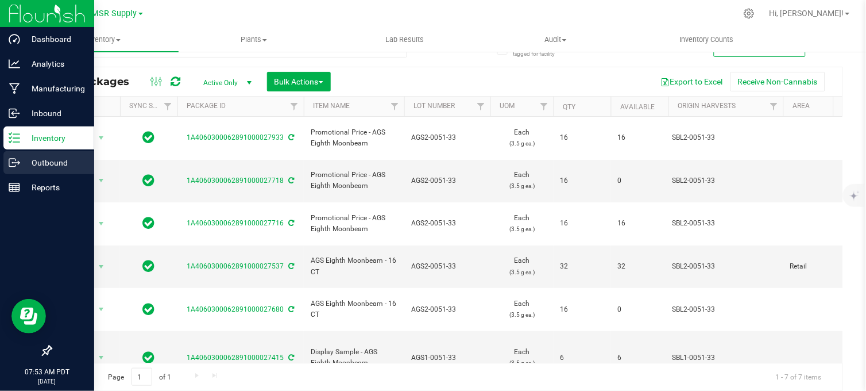
click at [21, 159] on p "Outbound" at bounding box center [54, 163] width 69 height 14
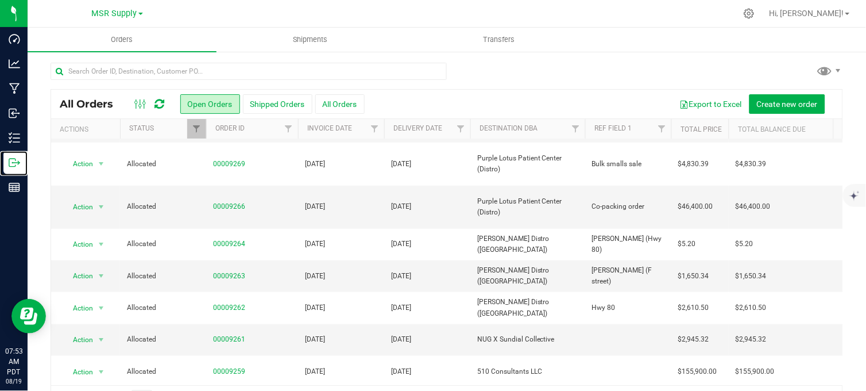
scroll to position [191, 0]
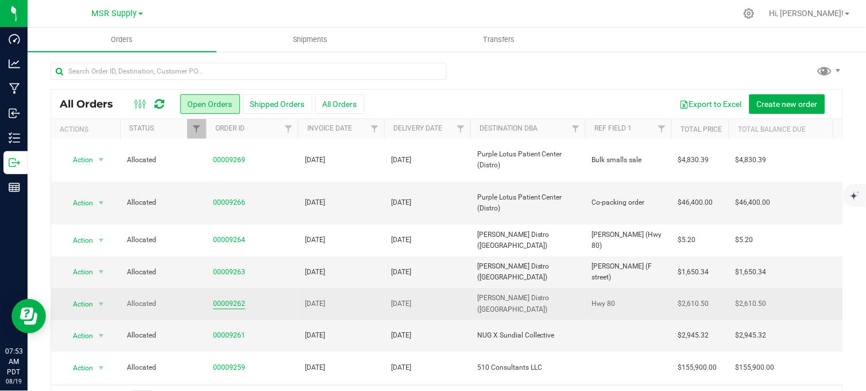
click at [234, 298] on link "00009262" at bounding box center [229, 303] width 32 height 11
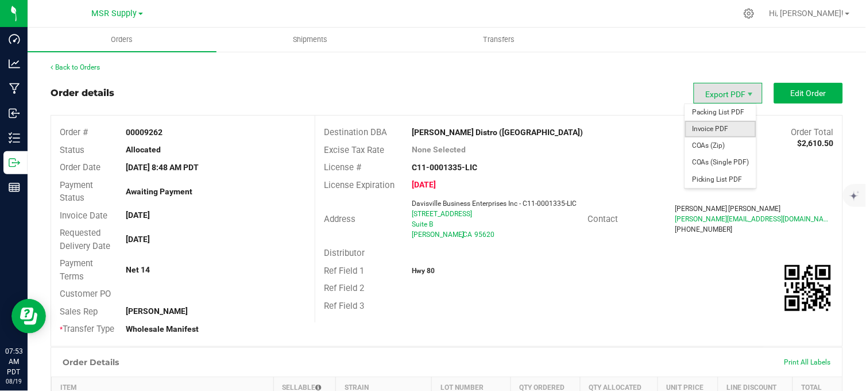
click at [714, 131] on span "Invoice PDF" at bounding box center [720, 129] width 71 height 17
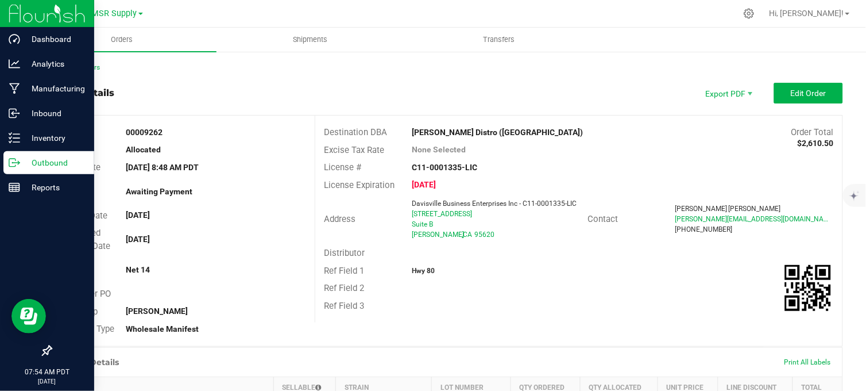
click at [30, 163] on p "Outbound" at bounding box center [54, 163] width 69 height 14
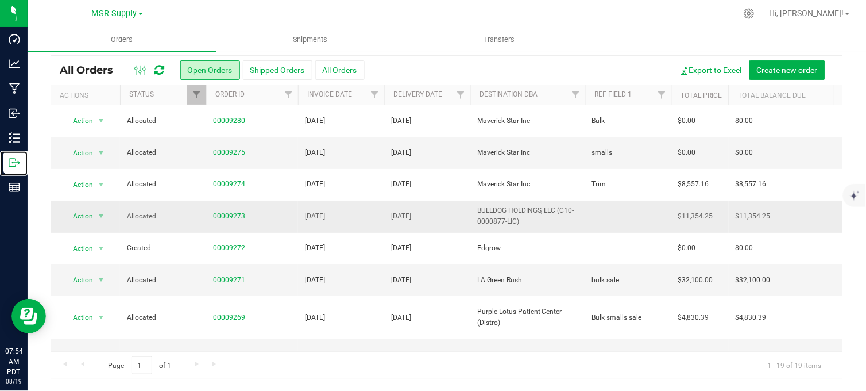
scroll to position [255, 0]
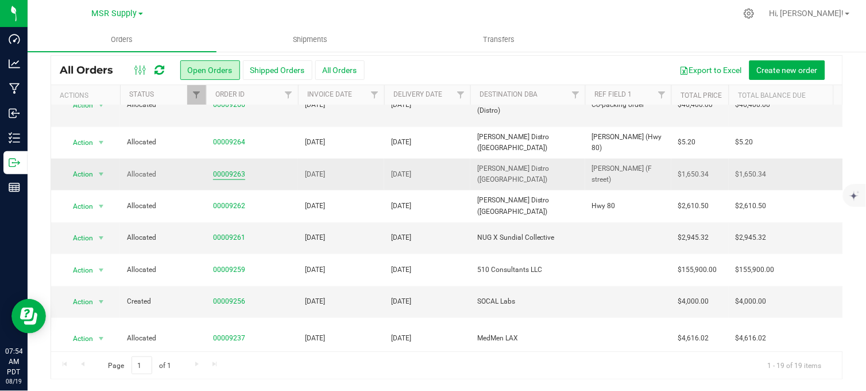
drag, startPoint x: 223, startPoint y: 144, endPoint x: 224, endPoint y: 149, distance: 5.9
click at [223, 159] on td "00009263" at bounding box center [252, 175] width 92 height 32
click at [224, 169] on link "00009263" at bounding box center [229, 174] width 32 height 11
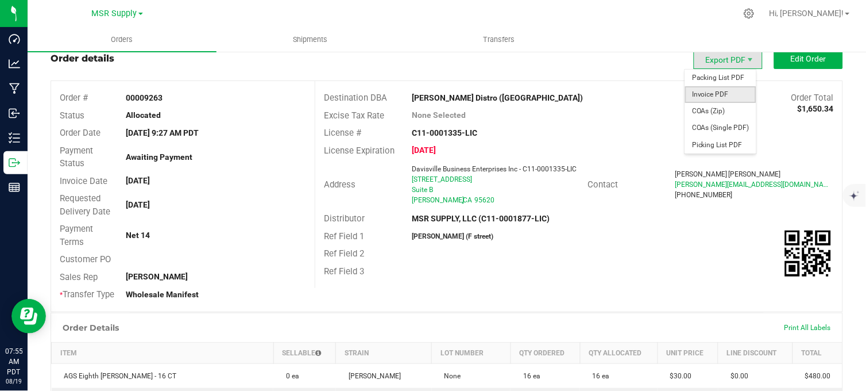
click at [712, 92] on span "Invoice PDF" at bounding box center [720, 94] width 71 height 17
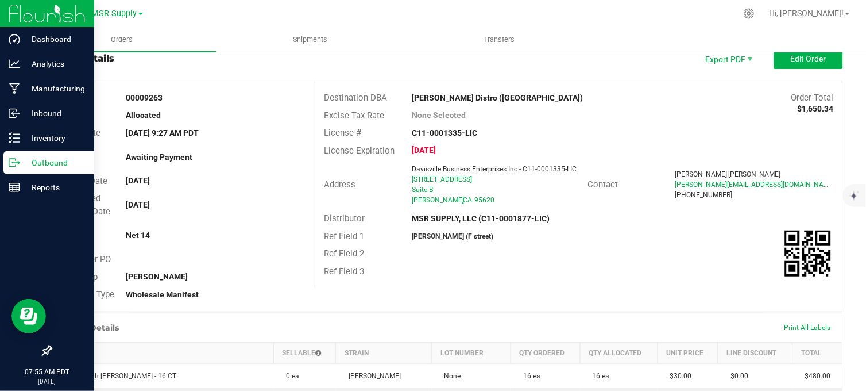
drag, startPoint x: 20, startPoint y: 168, endPoint x: 29, endPoint y: 169, distance: 9.8
click at [20, 168] on p "Outbound" at bounding box center [54, 163] width 69 height 14
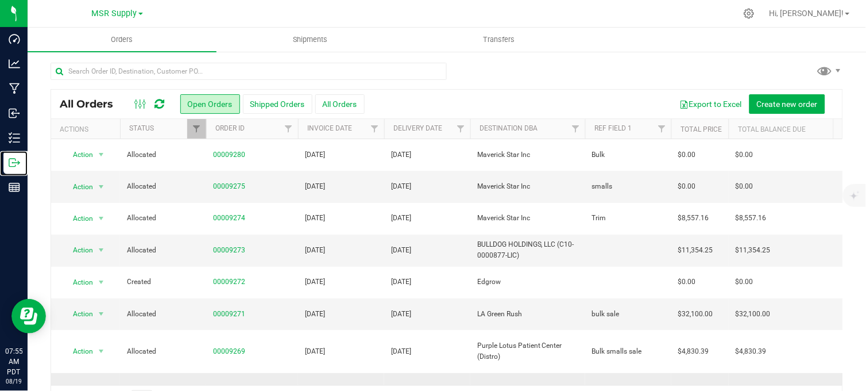
scroll to position [128, 0]
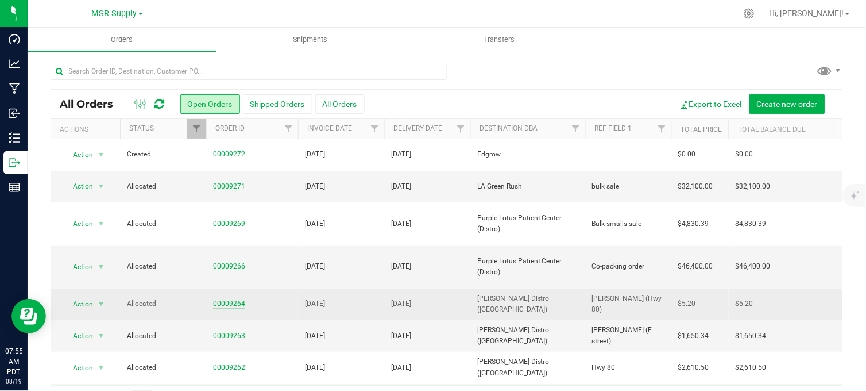
click at [234, 298] on link "00009264" at bounding box center [229, 303] width 32 height 11
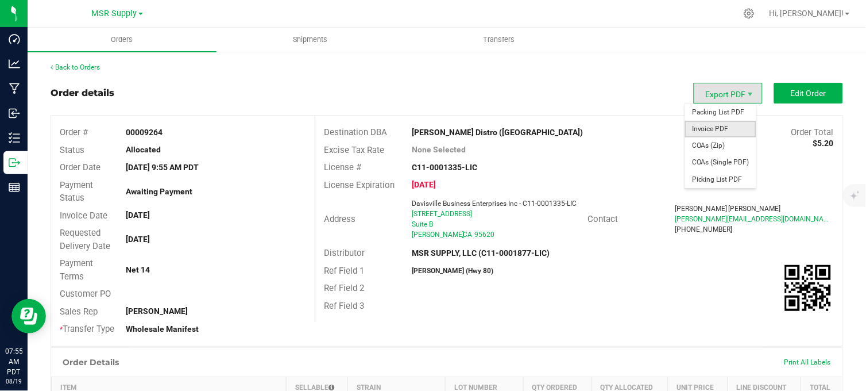
click at [716, 128] on span "Invoice PDF" at bounding box center [720, 129] width 71 height 17
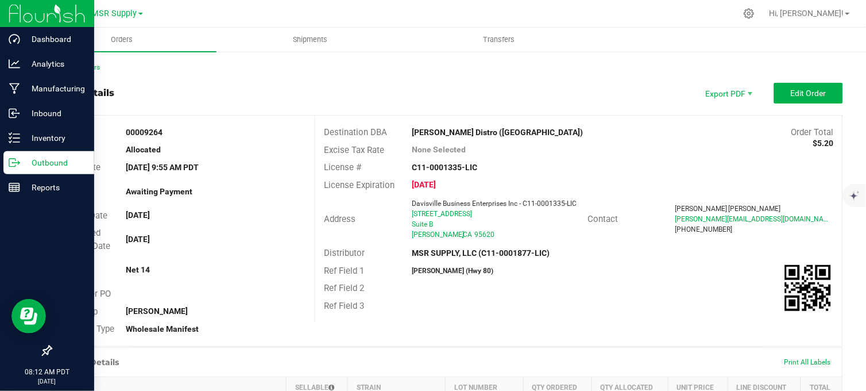
click at [21, 165] on p "Outbound" at bounding box center [54, 163] width 69 height 14
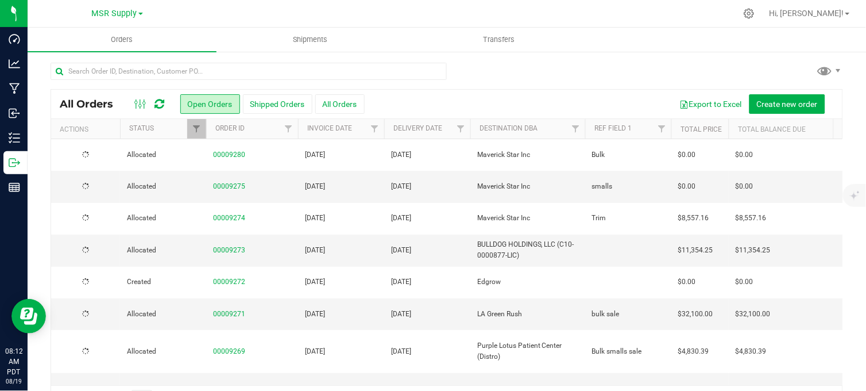
click at [512, 65] on div at bounding box center [447, 76] width 793 height 26
click at [542, 73] on div at bounding box center [447, 76] width 793 height 26
click at [540, 69] on div at bounding box center [447, 76] width 793 height 26
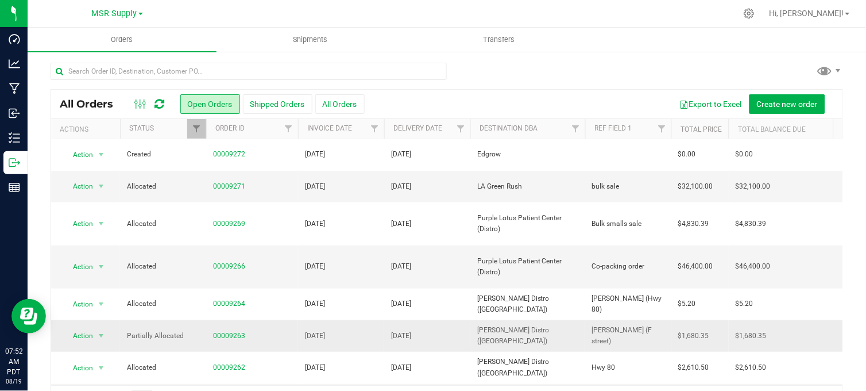
scroll to position [191, 0]
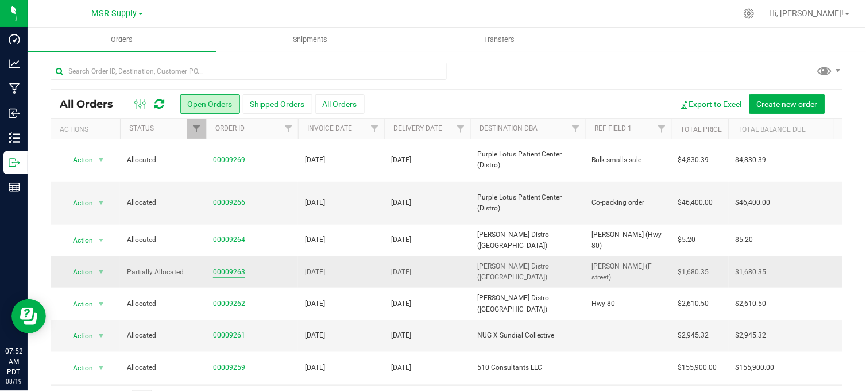
click at [228, 266] on link "00009263" at bounding box center [229, 271] width 32 height 11
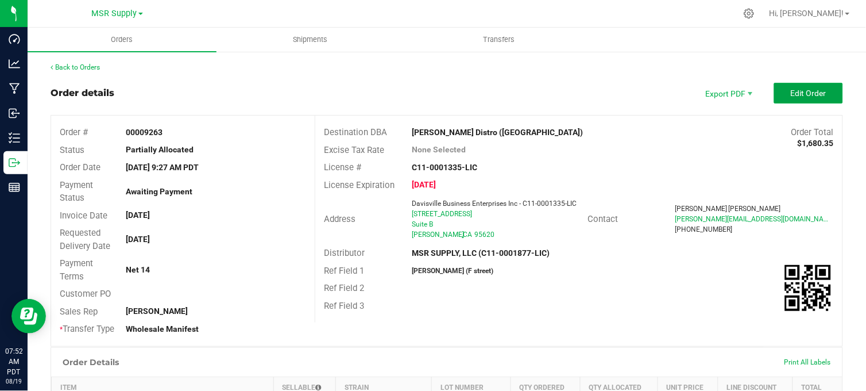
click at [794, 98] on button "Edit Order" at bounding box center [808, 93] width 69 height 21
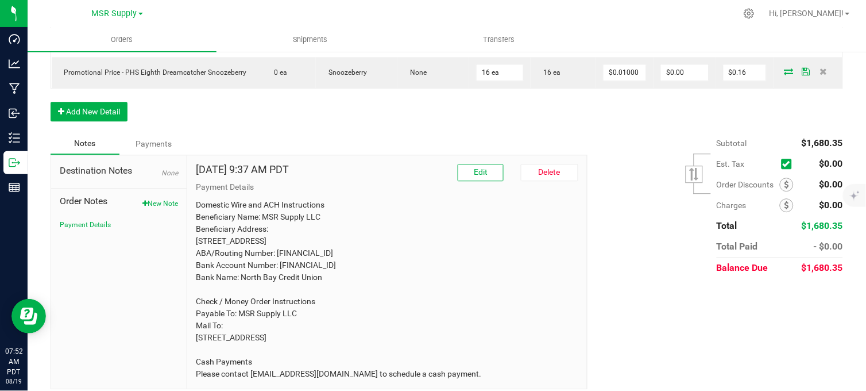
scroll to position [647, 0]
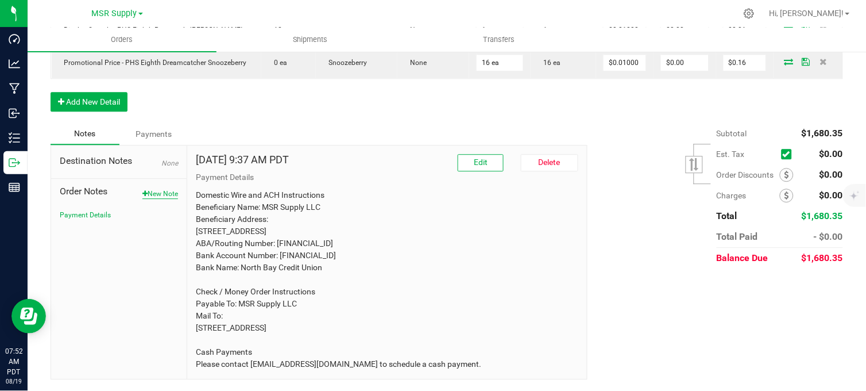
click at [161, 188] on button "New Note" at bounding box center [160, 193] width 36 height 10
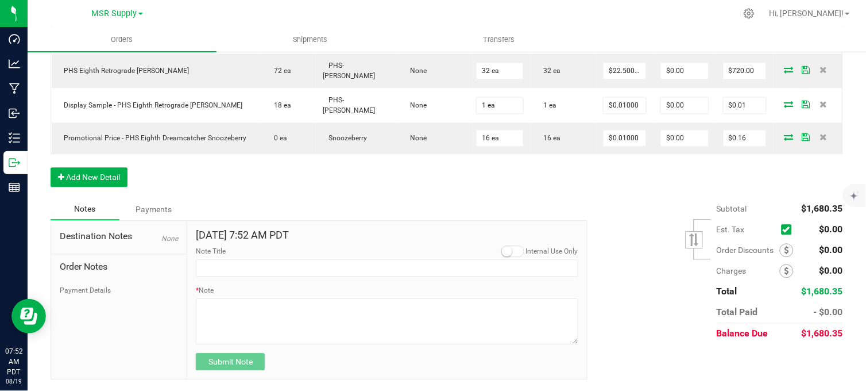
scroll to position [551, 0]
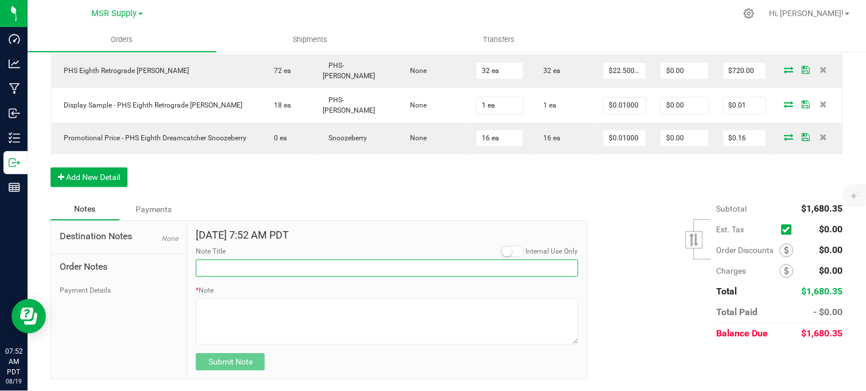
click at [243, 266] on input "Note Title" at bounding box center [387, 267] width 383 height 17
type input "Display credits"
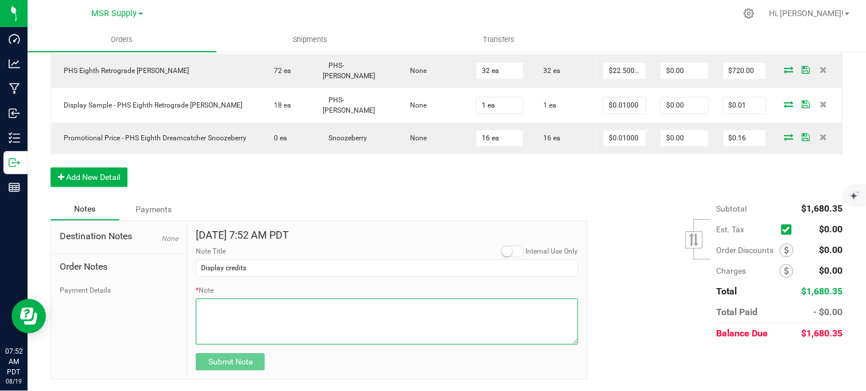
click at [260, 309] on textarea "* Note" at bounding box center [387, 321] width 383 height 46
type textarea "$30 Credited for missing [PERSON_NAME] display"
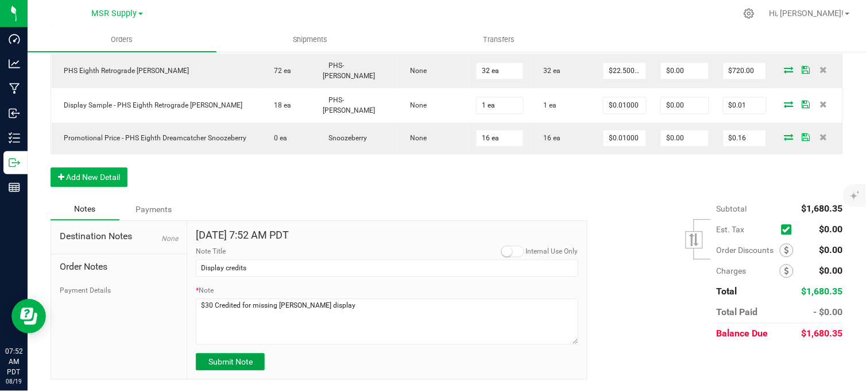
click at [248, 357] on span "Submit Note" at bounding box center [230, 361] width 44 height 9
drag, startPoint x: 777, startPoint y: 247, endPoint x: 730, endPoint y: 261, distance: 49.1
click at [785, 248] on icon at bounding box center [787, 250] width 5 height 8
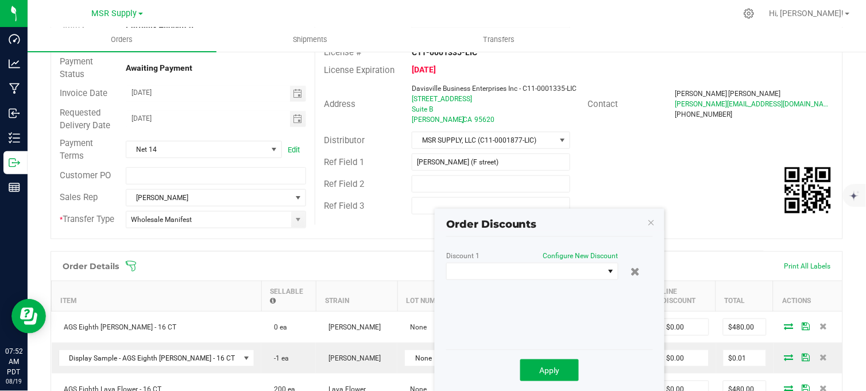
scroll to position [105, 0]
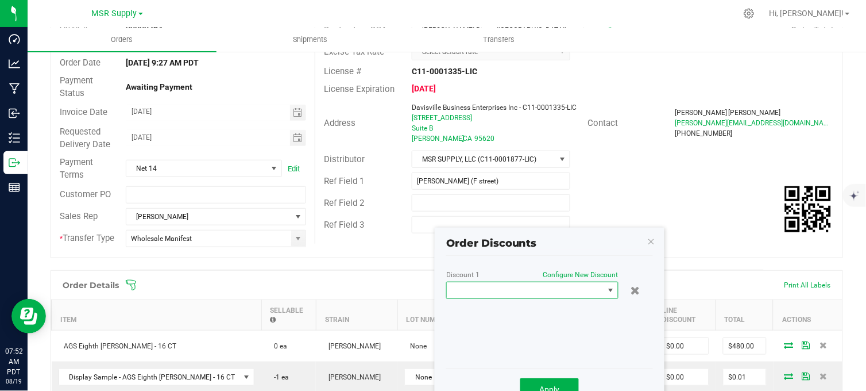
click at [508, 293] on span at bounding box center [525, 290] width 157 height 16
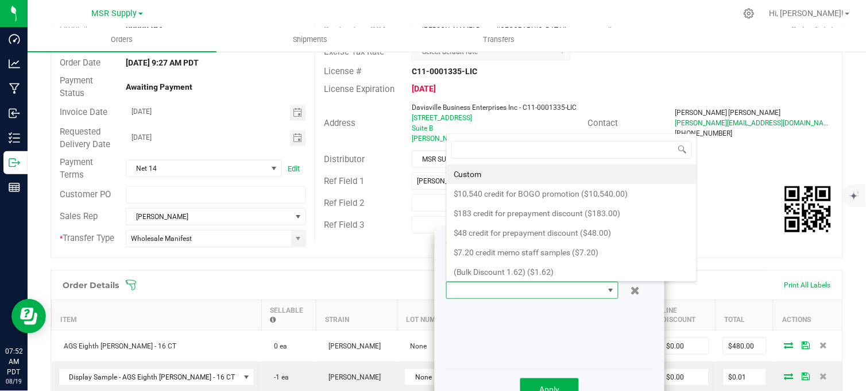
scroll to position [17, 172]
click at [511, 176] on li "Custom" at bounding box center [572, 174] width 250 height 20
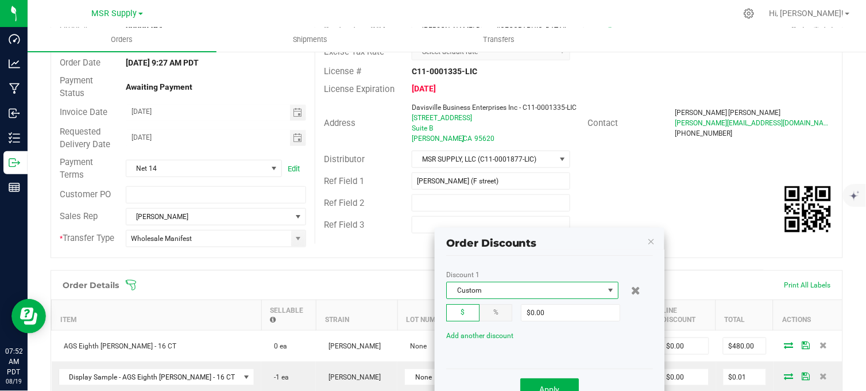
drag, startPoint x: 503, startPoint y: 284, endPoint x: 490, endPoint y: 301, distance: 21.3
click at [503, 285] on span "Custom" at bounding box center [525, 290] width 157 height 16
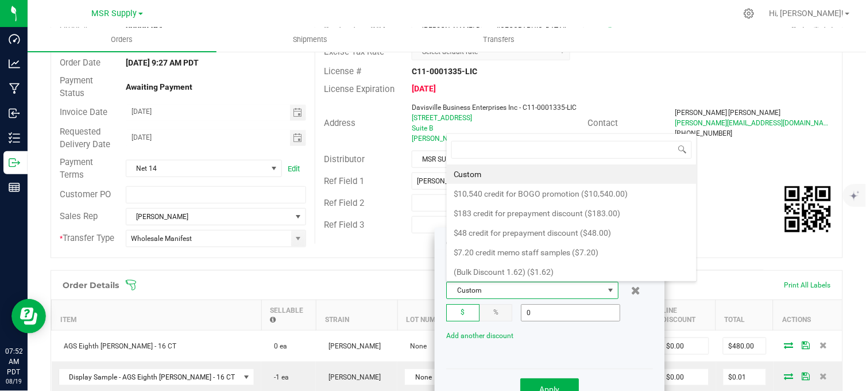
click at [542, 308] on input "0" at bounding box center [571, 312] width 98 height 16
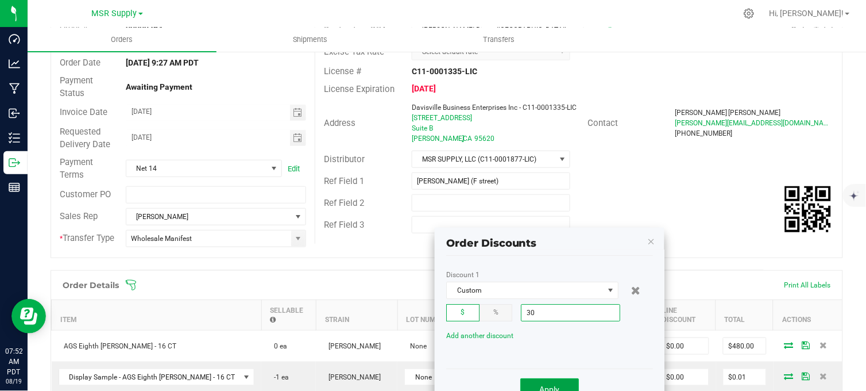
type input "$30.00"
click at [546, 385] on span "Apply" at bounding box center [550, 388] width 20 height 9
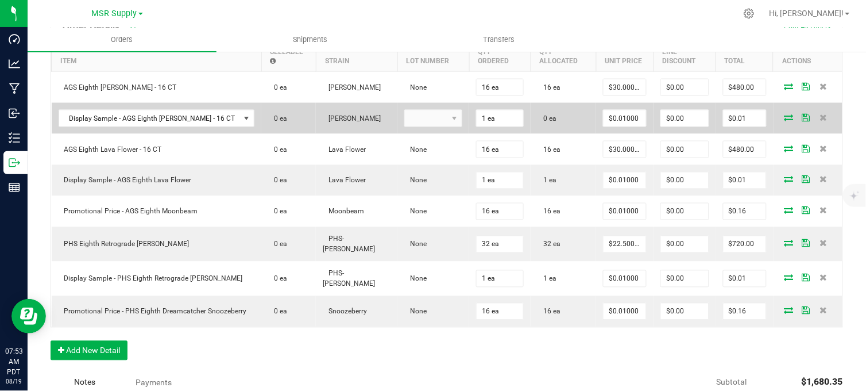
scroll to position [342, 0]
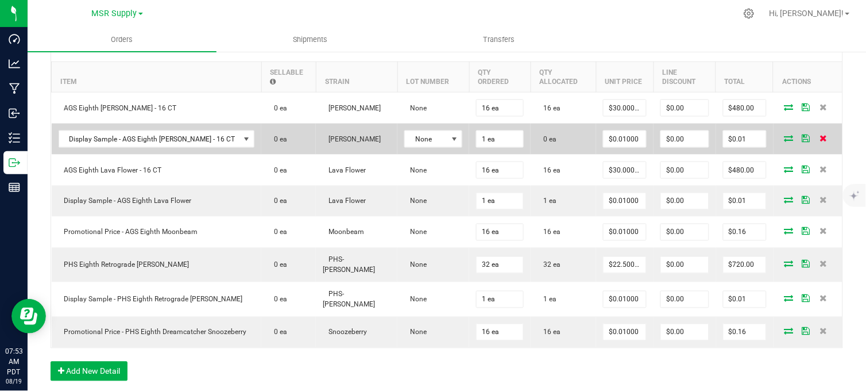
click at [820, 141] on icon at bounding box center [823, 137] width 7 height 7
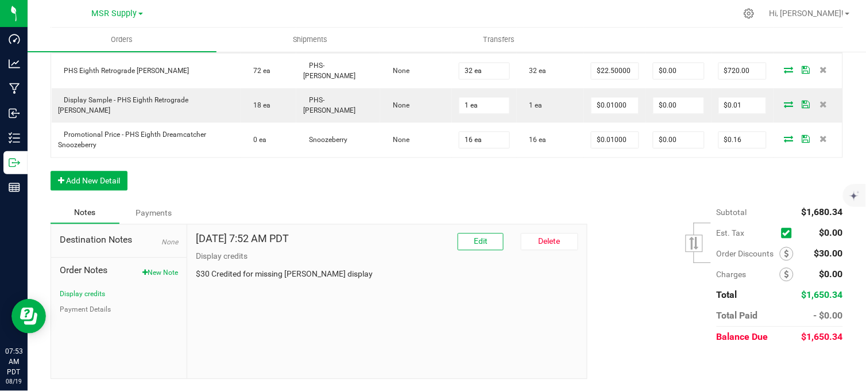
scroll to position [513, 0]
click at [622, 204] on div "Subtotal $1,680.34 Est. Tax" at bounding box center [711, 274] width 264 height 145
click at [101, 305] on button "Payment Details" at bounding box center [85, 309] width 51 height 10
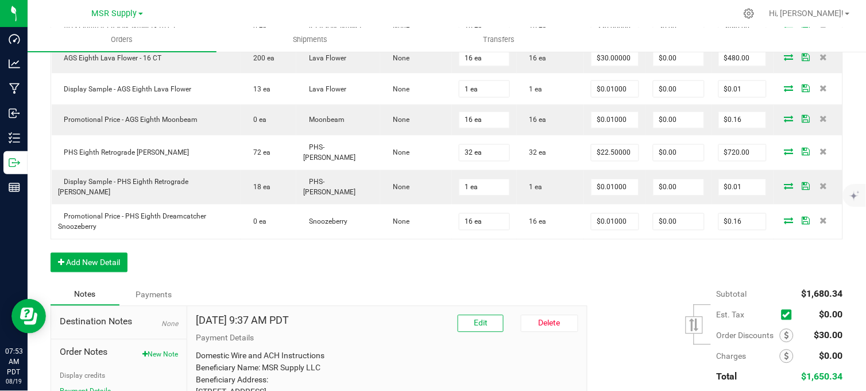
scroll to position [298, 0]
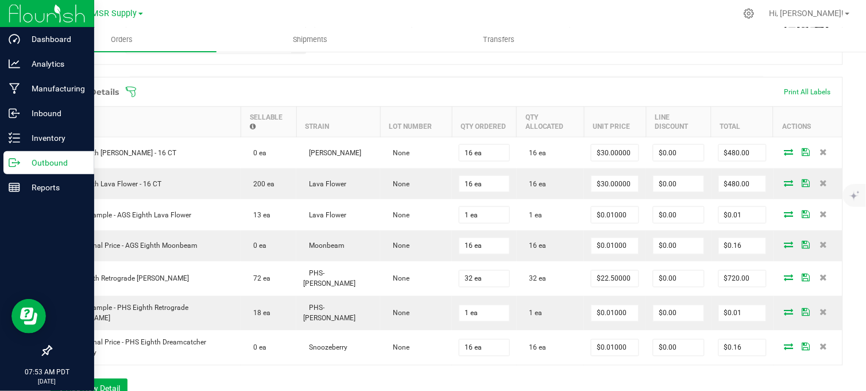
click at [24, 167] on p "Outbound" at bounding box center [54, 163] width 69 height 14
